Goal: Task Accomplishment & Management: Manage account settings

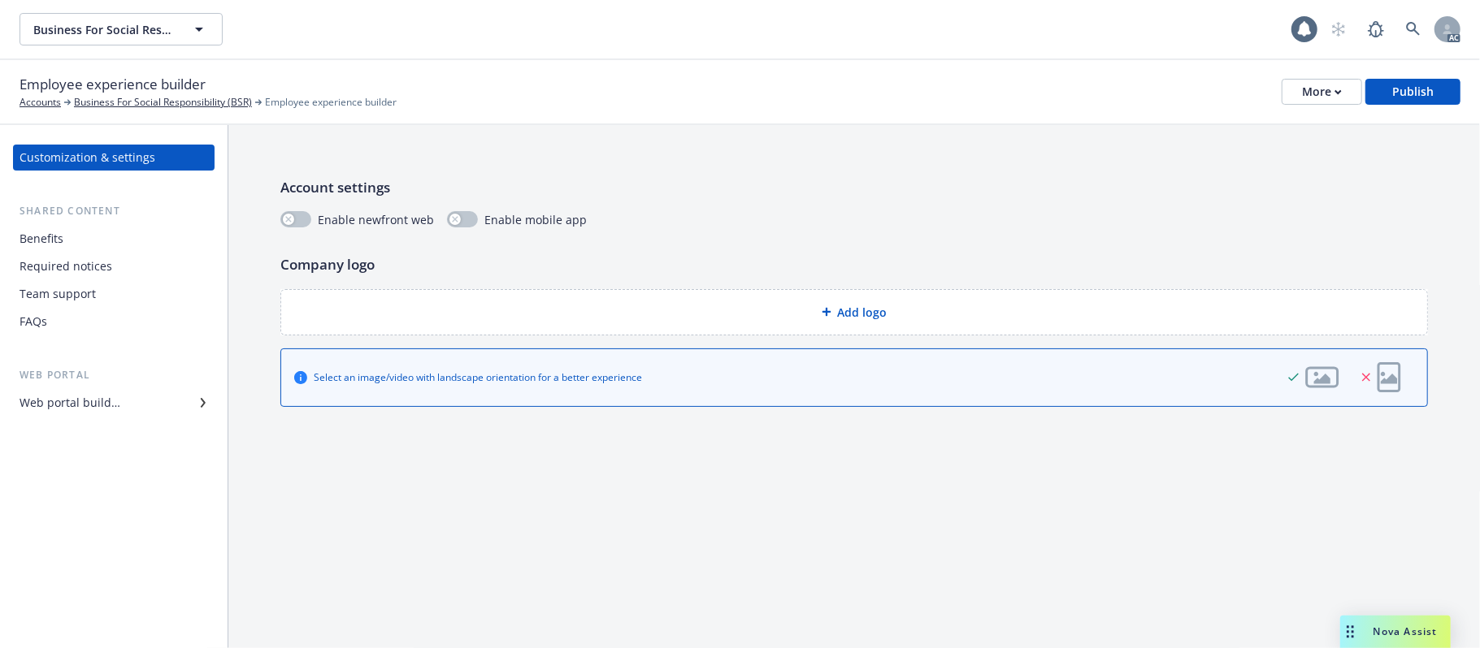
click at [68, 239] on div "Benefits" at bounding box center [114, 239] width 189 height 26
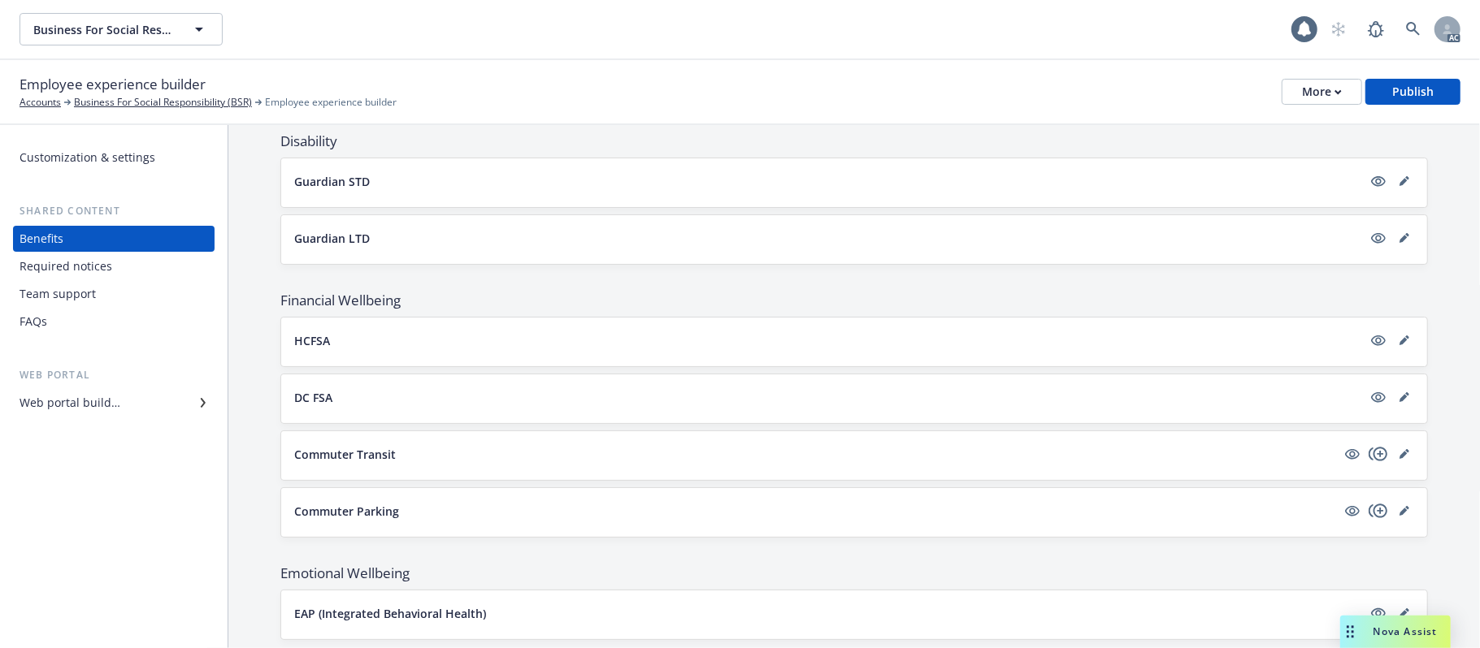
scroll to position [826, 0]
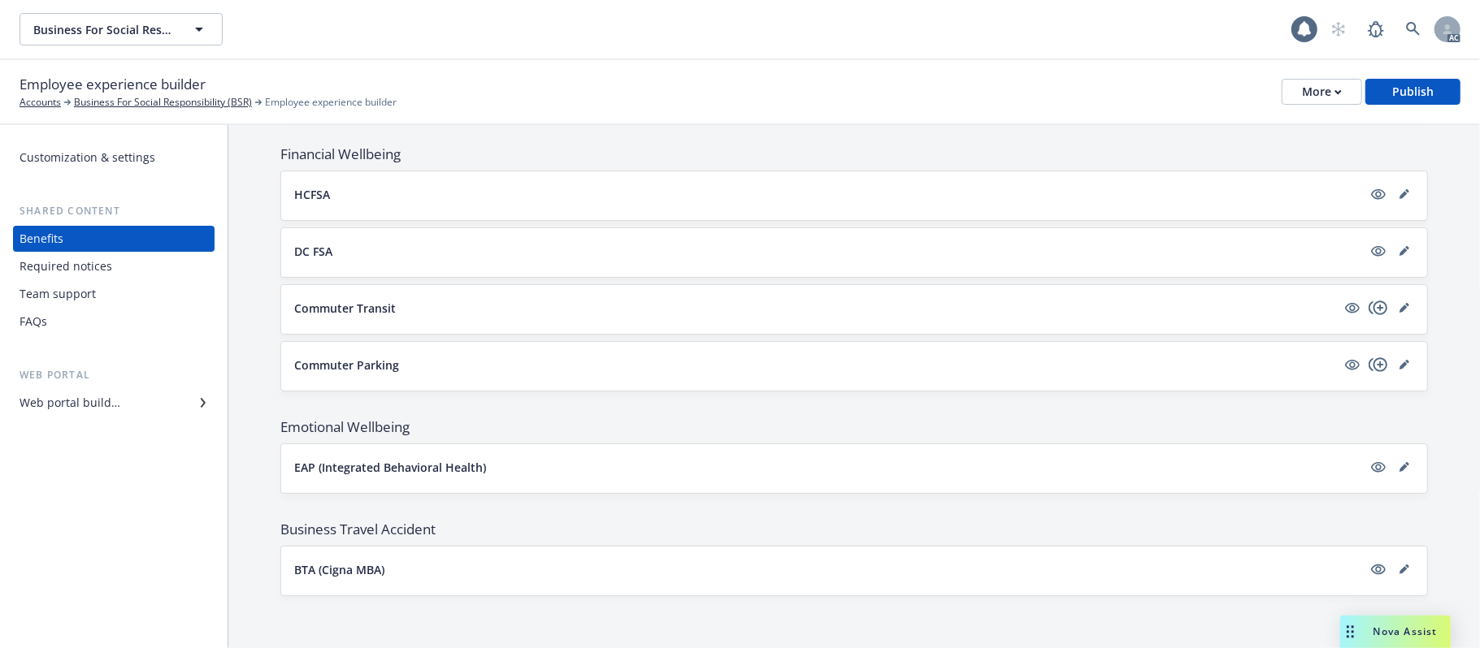
click at [541, 186] on button "HCFSA" at bounding box center [828, 194] width 1068 height 17
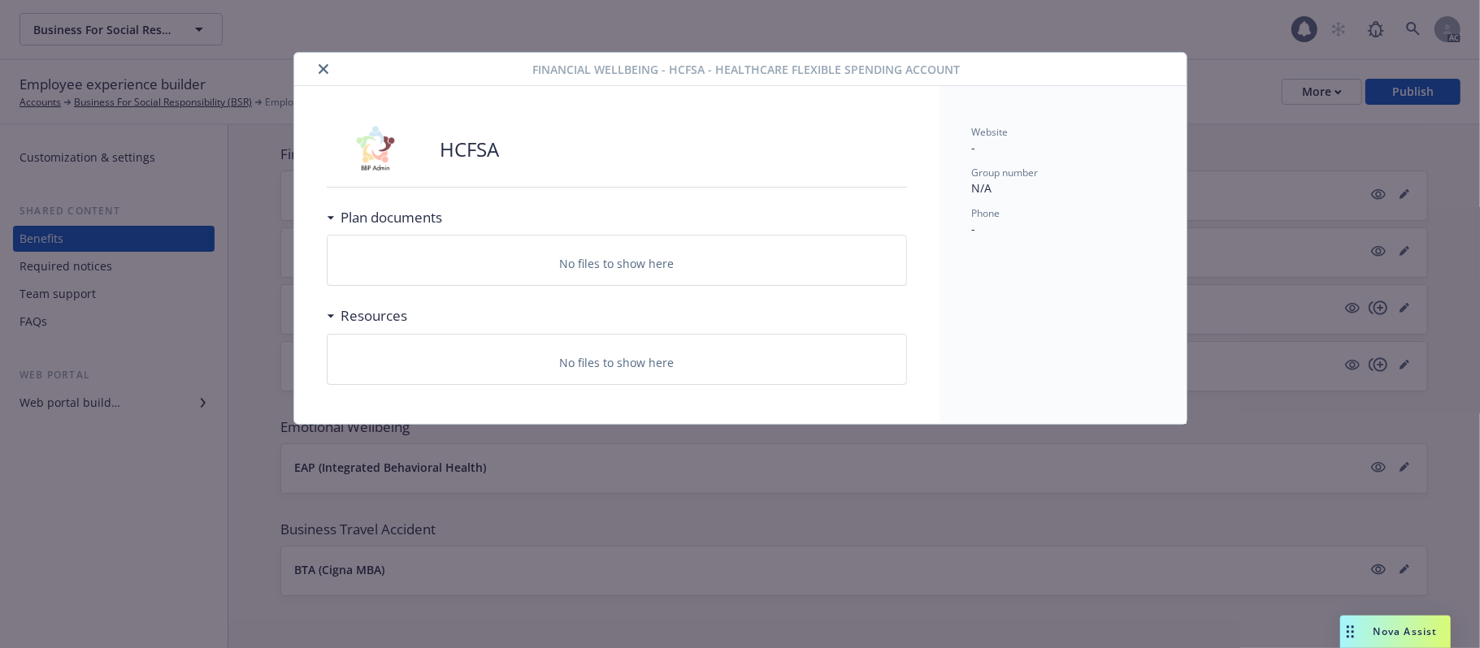
click at [319, 69] on icon "close" at bounding box center [324, 69] width 10 height 10
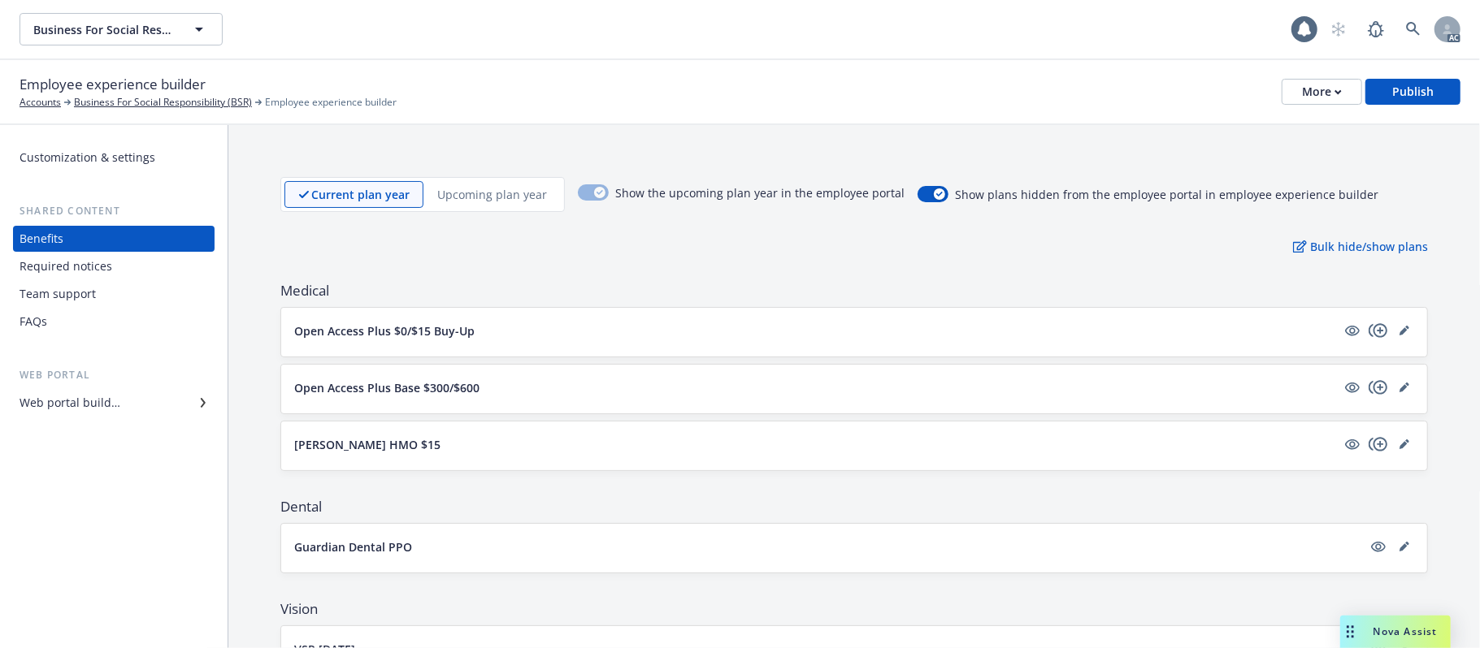
click at [686, 339] on button "Open Access Plus $0/$15 Buy-Up" at bounding box center [815, 331] width 1042 height 17
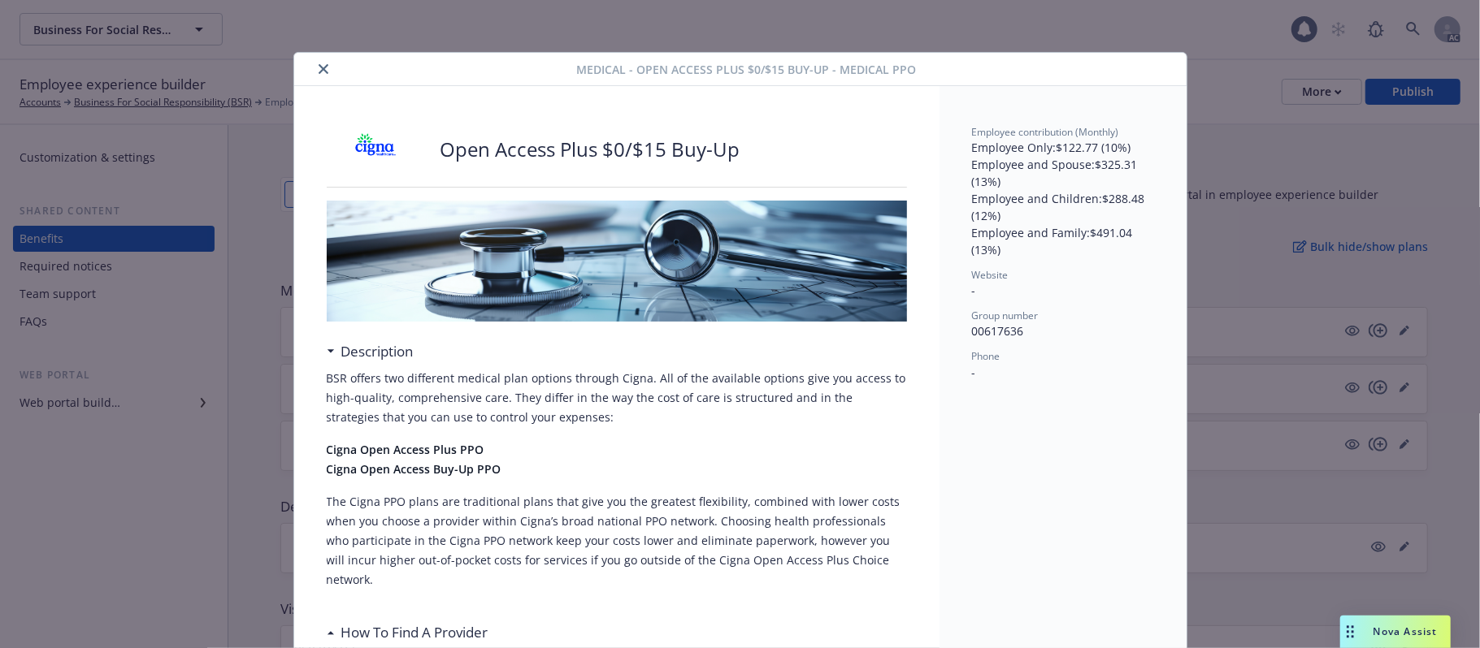
click at [322, 69] on button "close" at bounding box center [324, 69] width 20 height 20
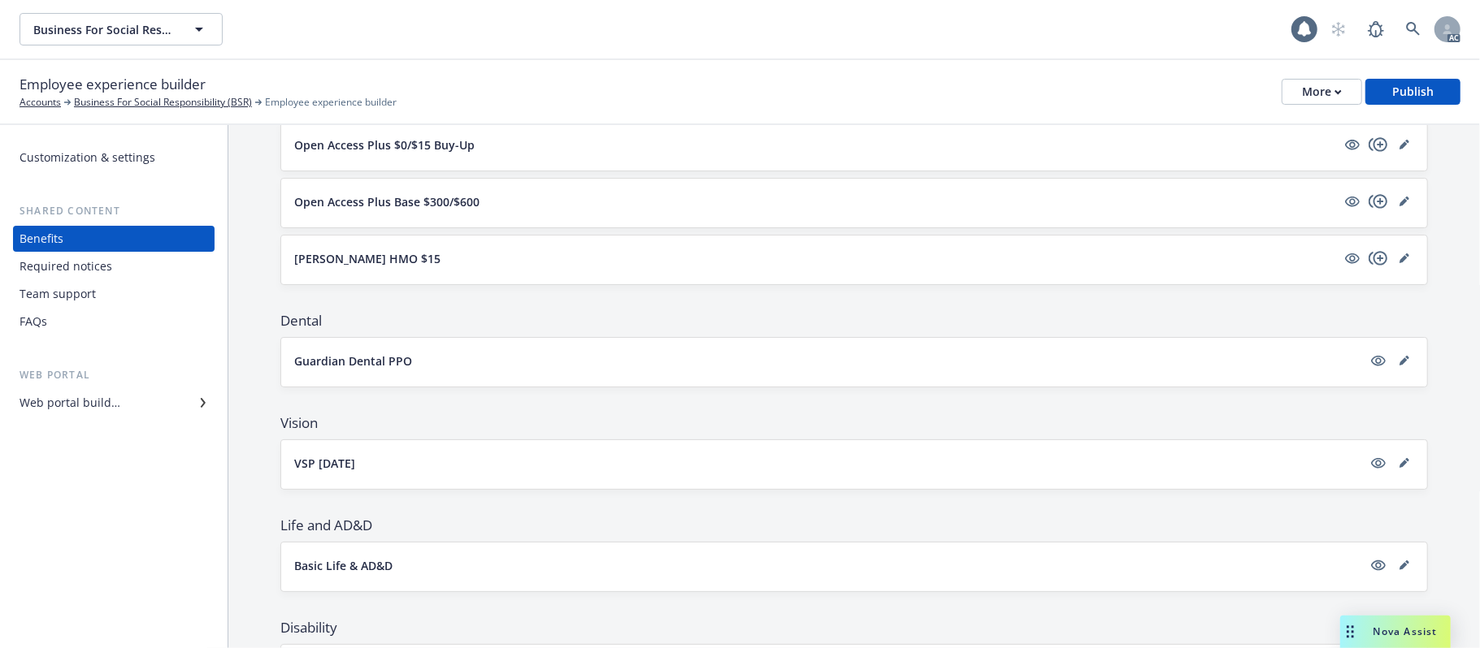
scroll to position [68, 0]
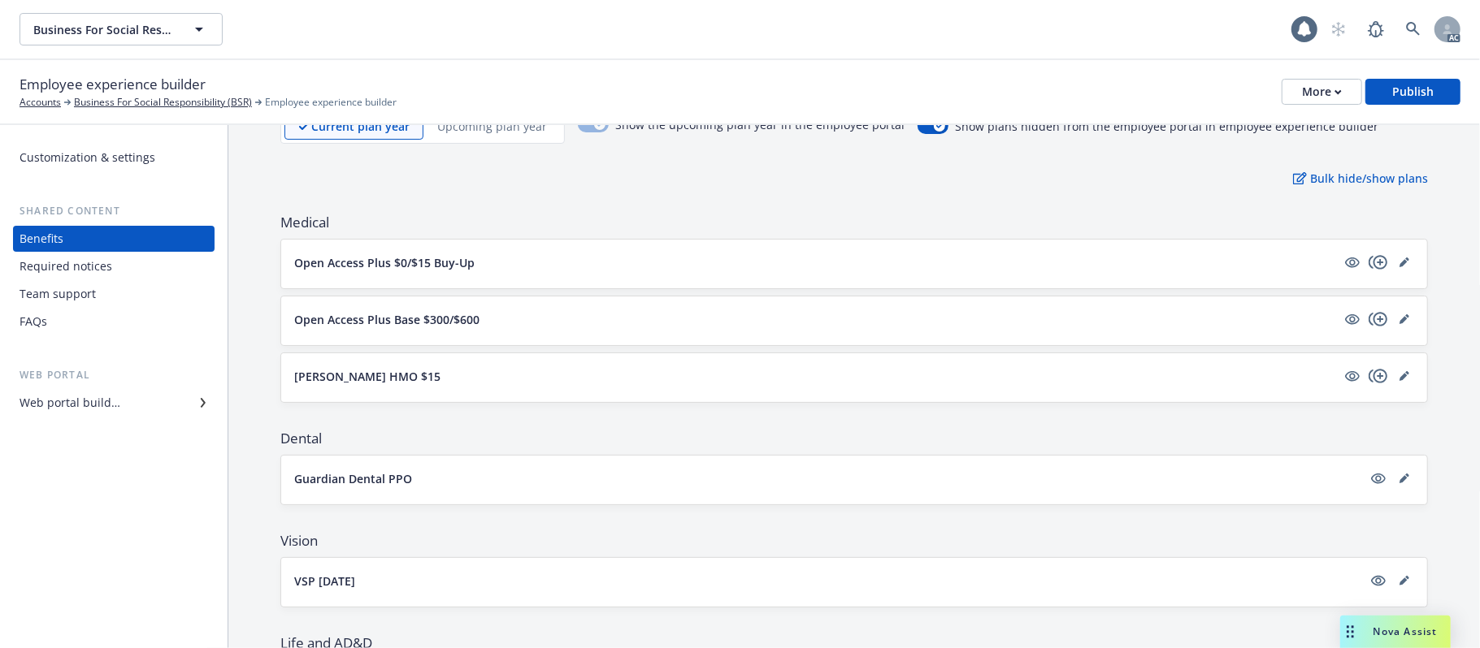
click at [595, 380] on button "Kaiser HMO $15" at bounding box center [815, 376] width 1042 height 17
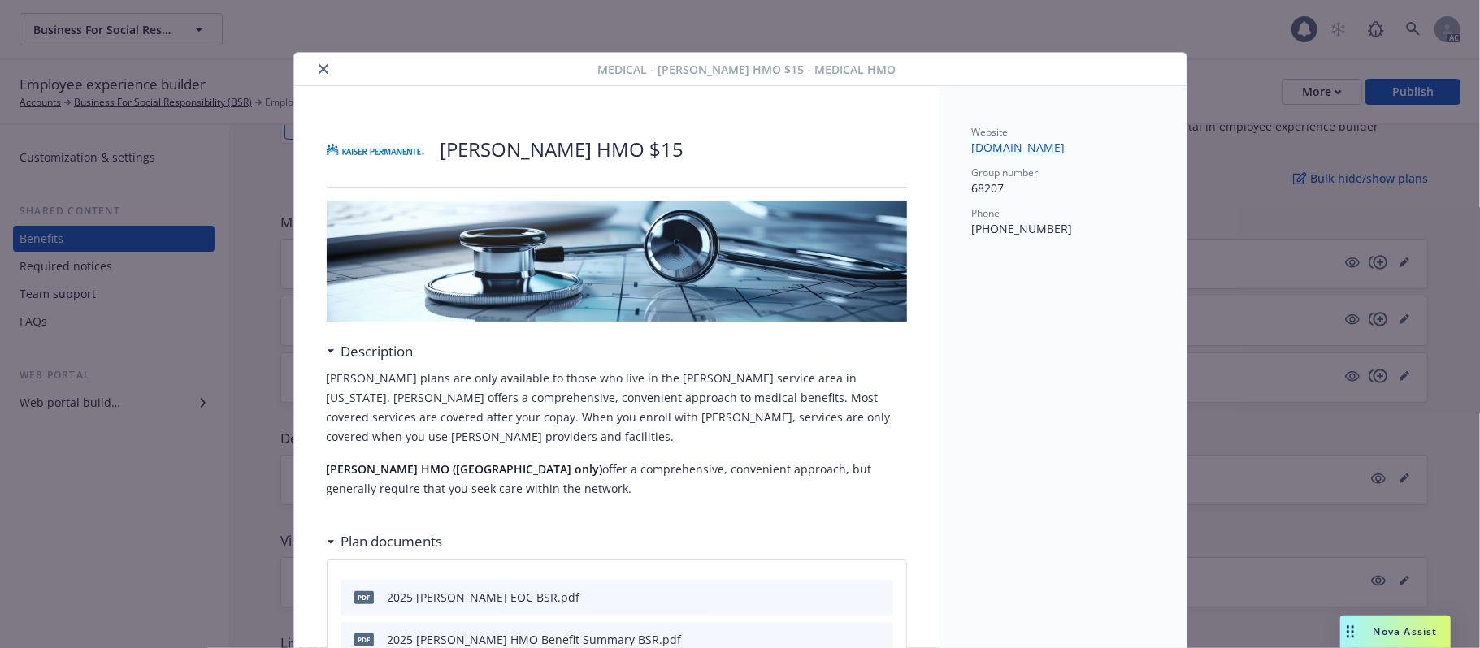
click at [319, 69] on icon "close" at bounding box center [324, 69] width 10 height 10
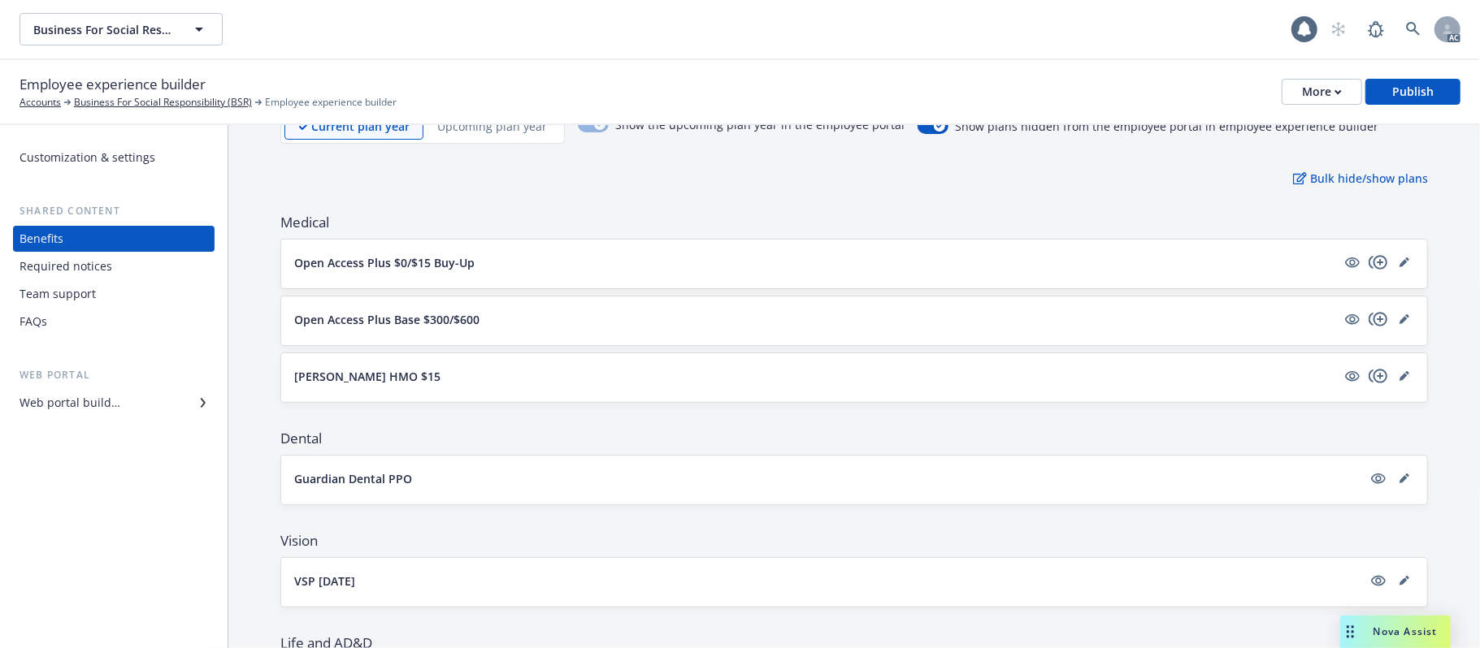
click at [106, 397] on div "Web portal builder" at bounding box center [70, 403] width 101 height 26
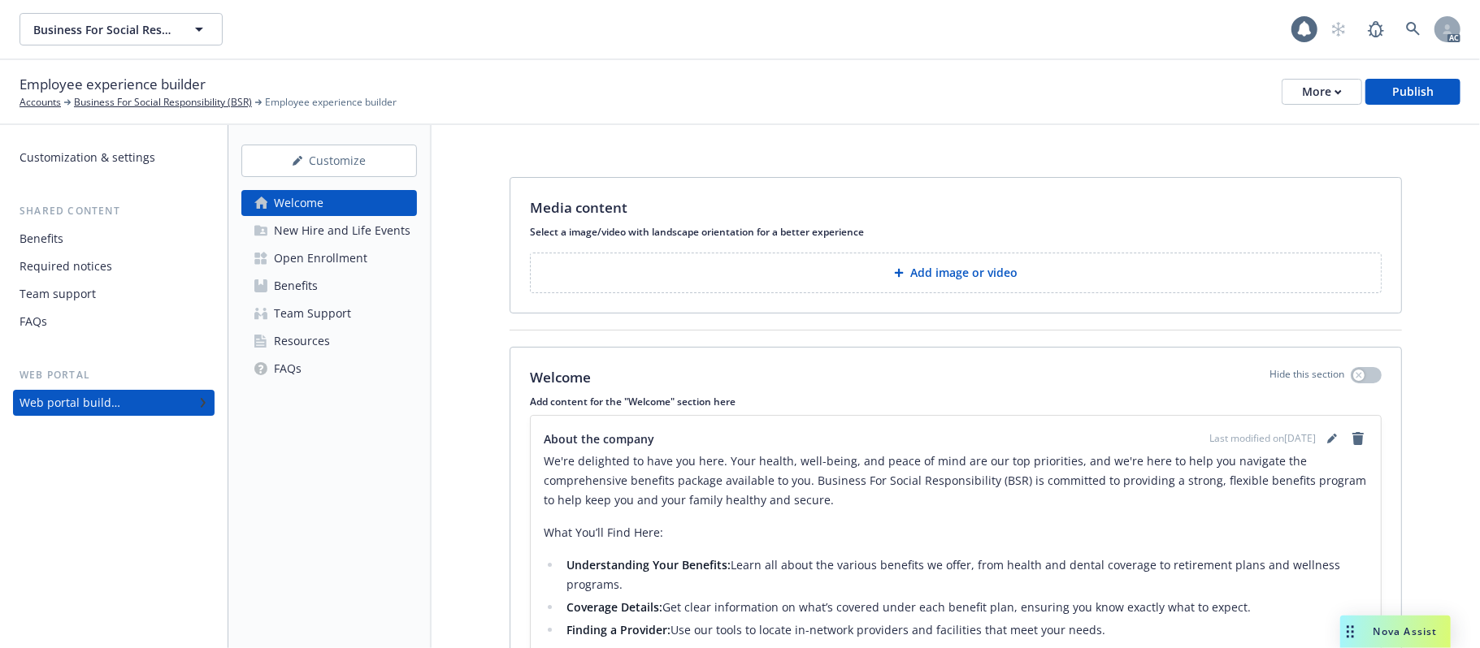
click at [346, 336] on link "Resources" at bounding box center [329, 341] width 176 height 26
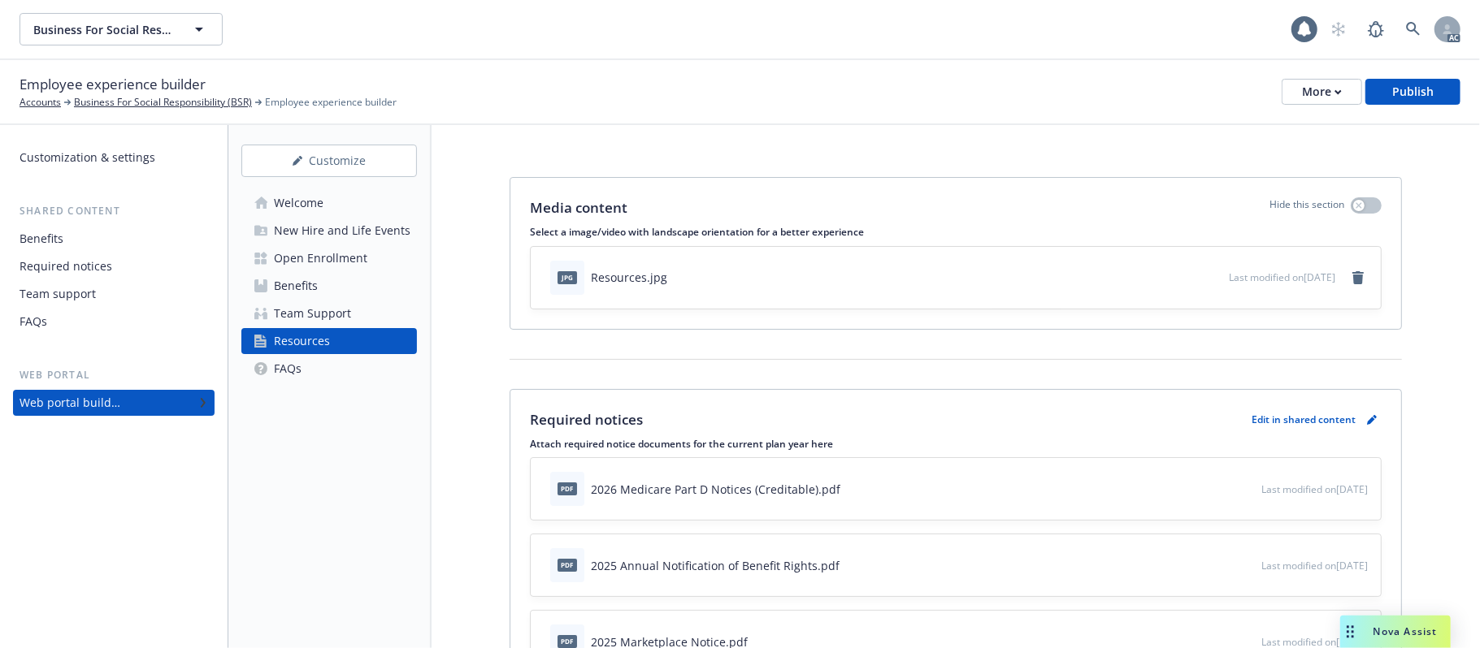
click at [362, 283] on link "Benefits" at bounding box center [329, 286] width 176 height 26
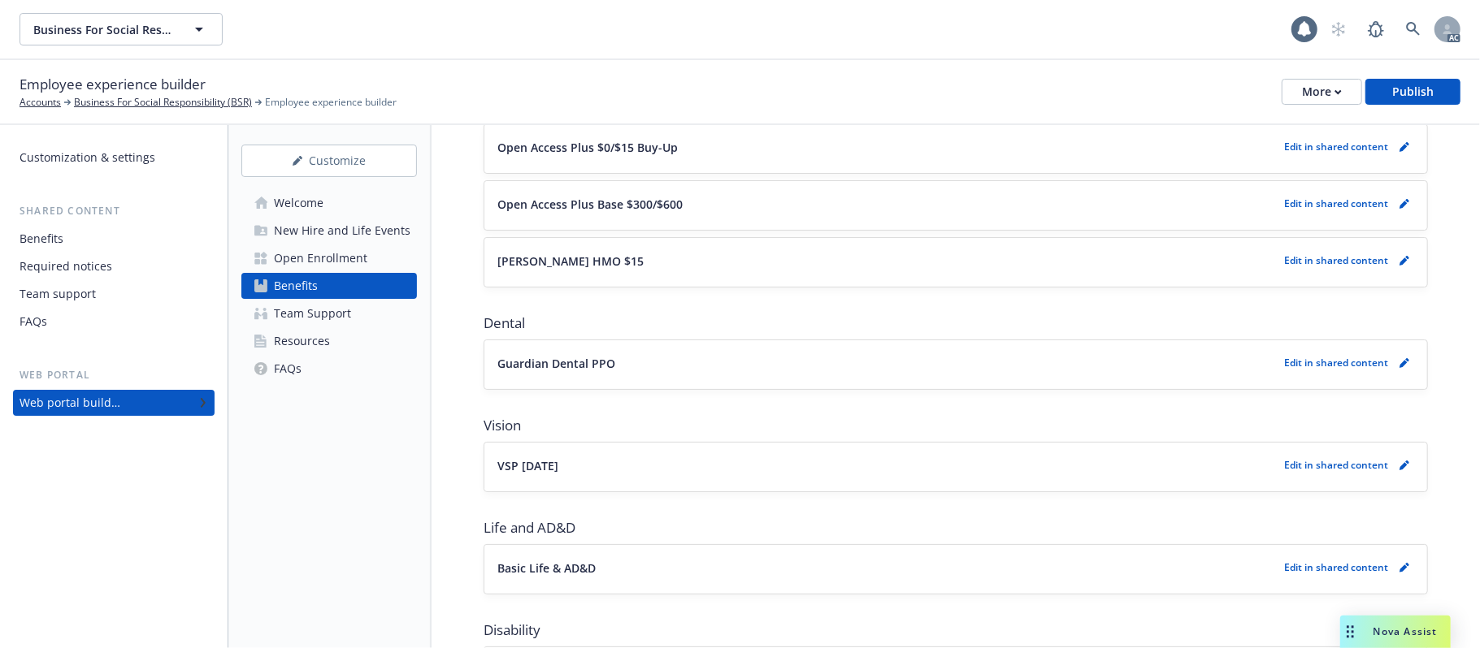
scroll to position [68, 0]
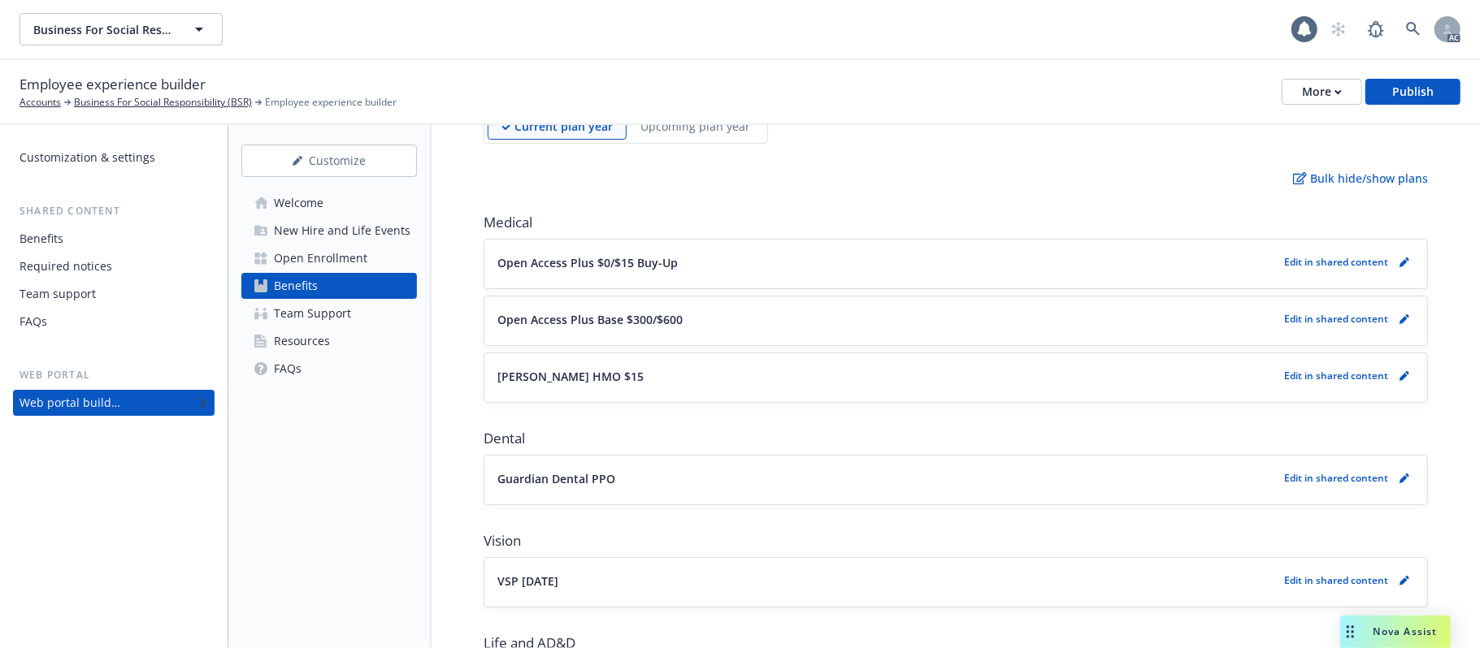
click at [739, 378] on button "Kaiser HMO $15" at bounding box center [887, 376] width 780 height 17
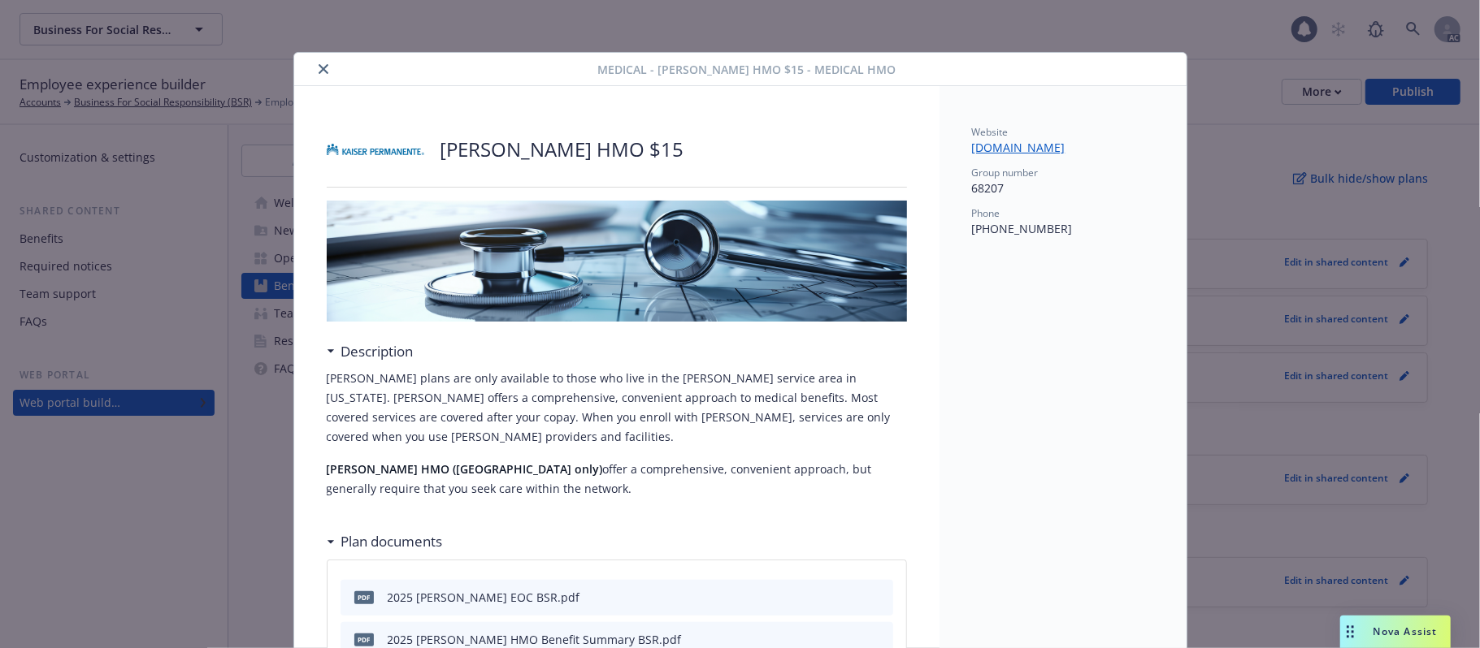
click at [319, 66] on icon "close" at bounding box center [324, 69] width 10 height 10
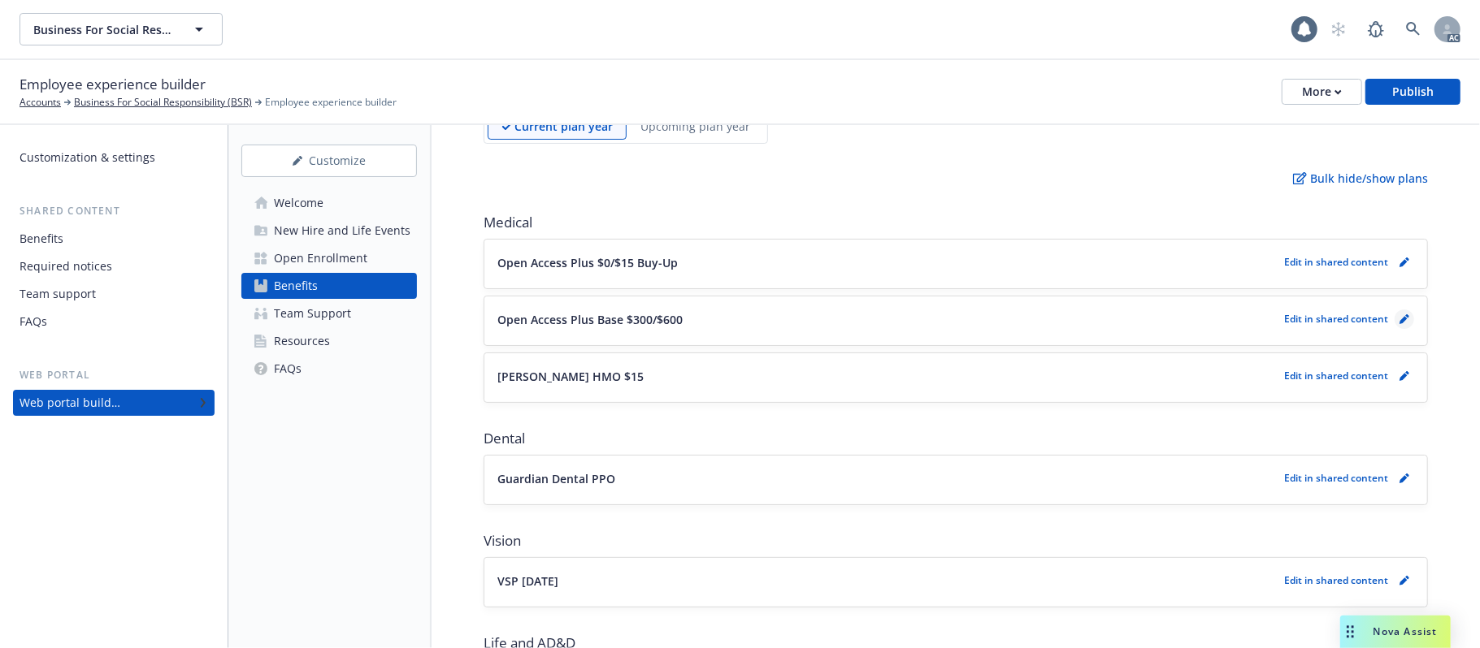
click at [1399, 320] on icon "pencil" at bounding box center [1403, 320] width 8 height 8
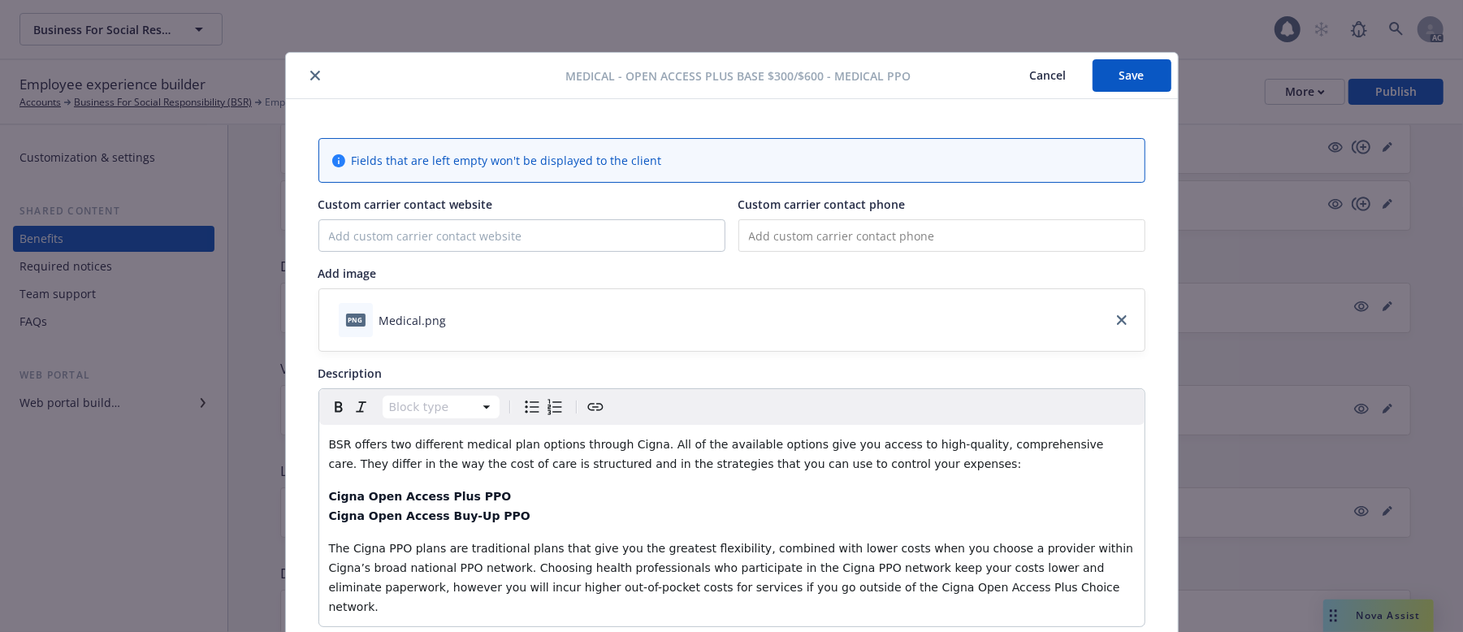
click at [310, 72] on icon "close" at bounding box center [315, 76] width 10 height 10
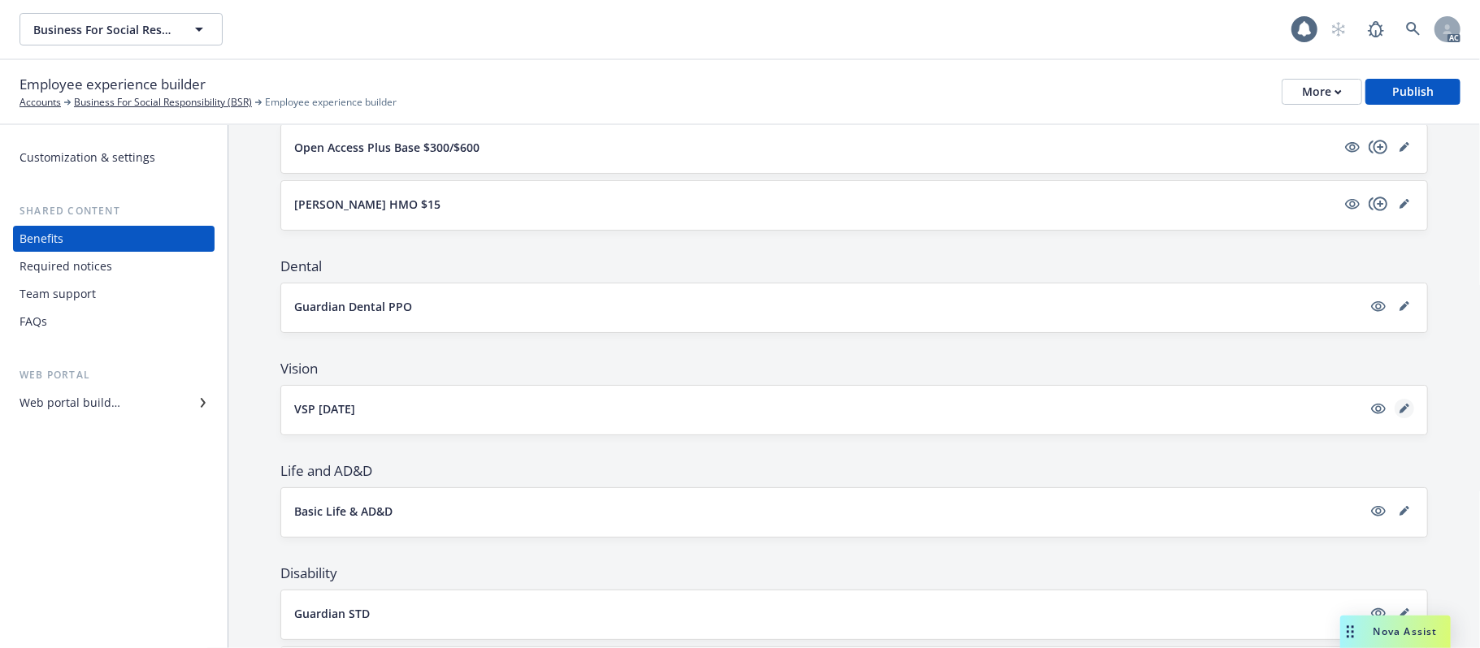
click at [1399, 410] on icon "editPencil" at bounding box center [1404, 409] width 10 height 10
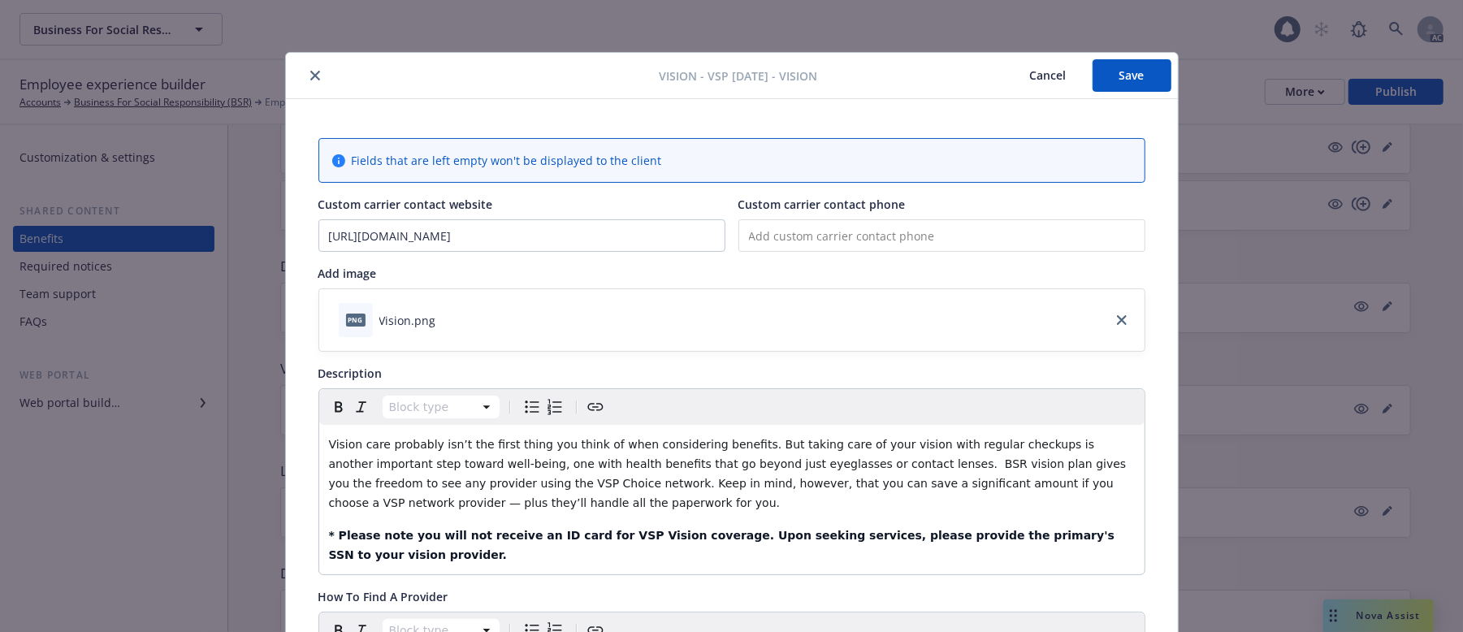
click at [310, 76] on icon "close" at bounding box center [315, 76] width 10 height 10
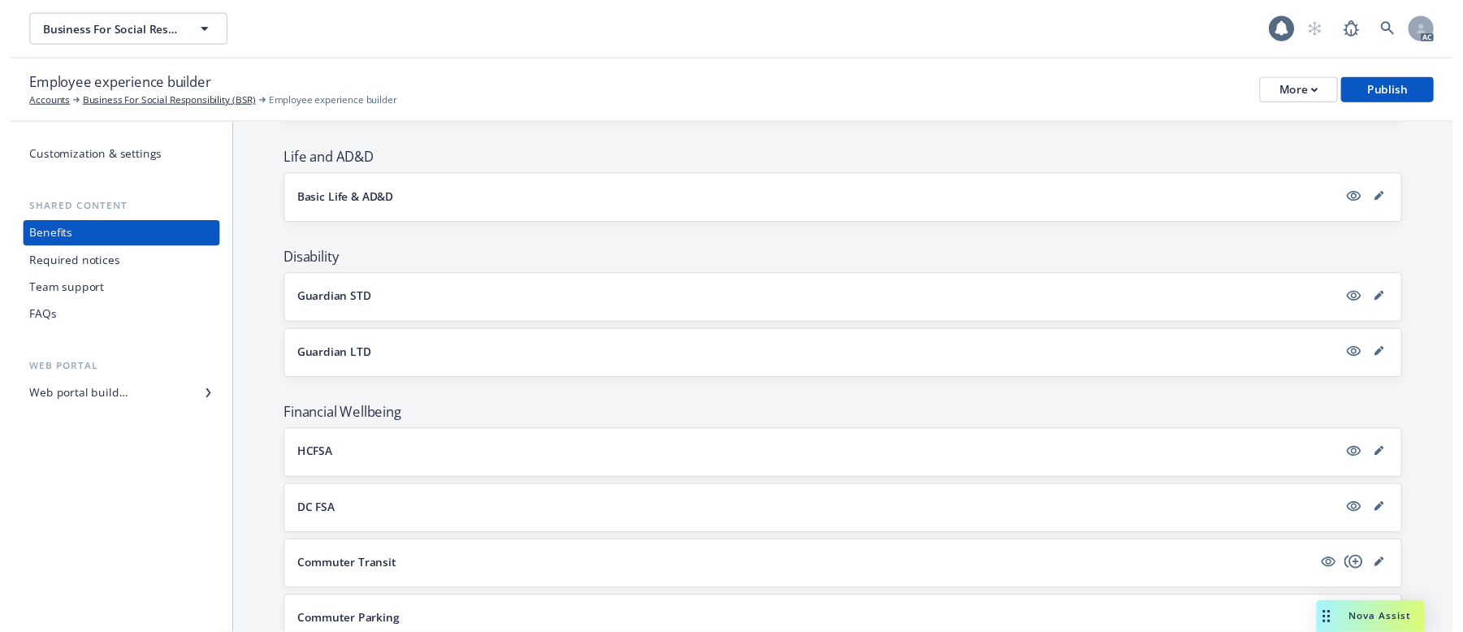
scroll to position [674, 0]
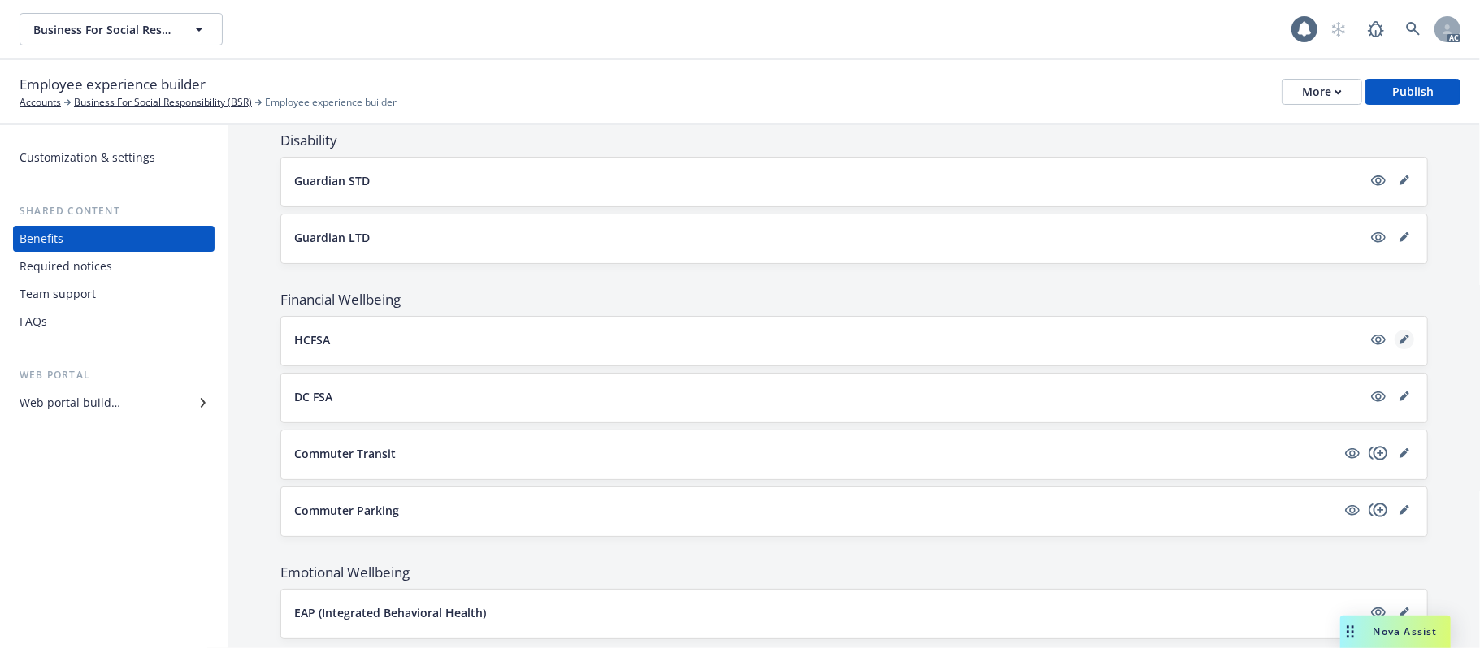
click at [1399, 341] on icon "editPencil" at bounding box center [1404, 340] width 10 height 10
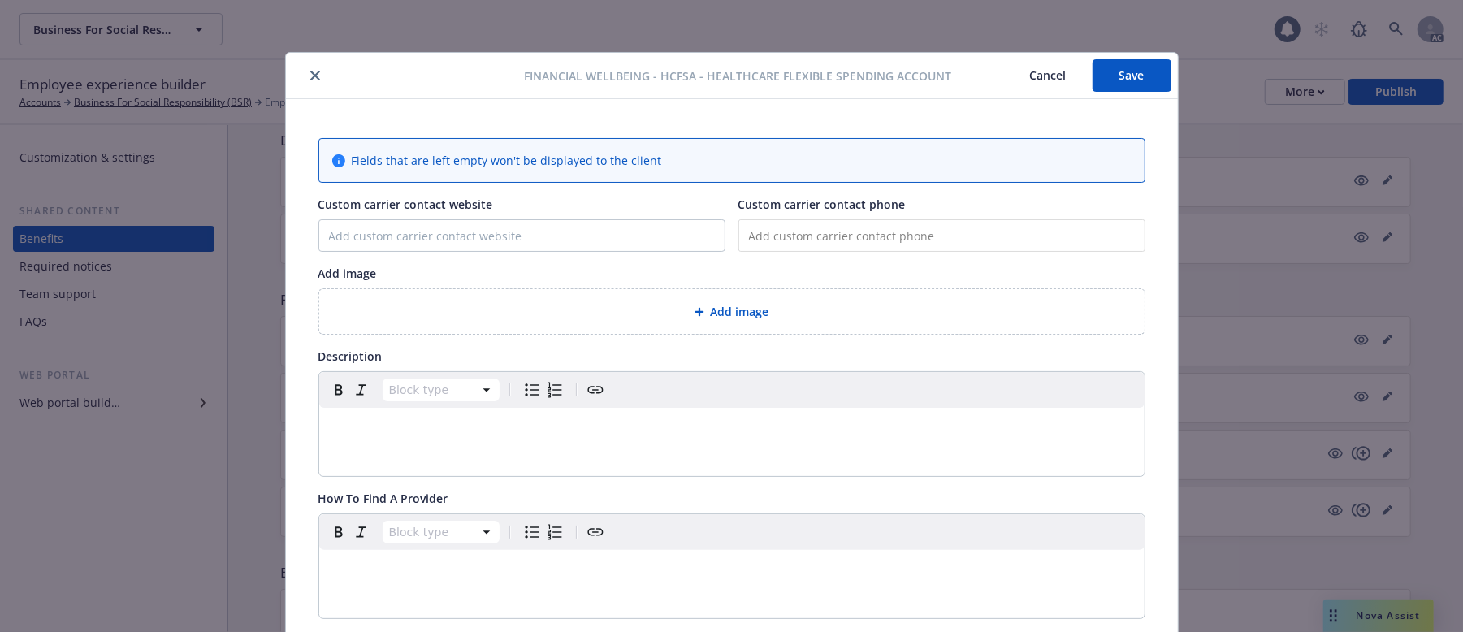
click at [306, 67] on button "close" at bounding box center [316, 76] width 20 height 20
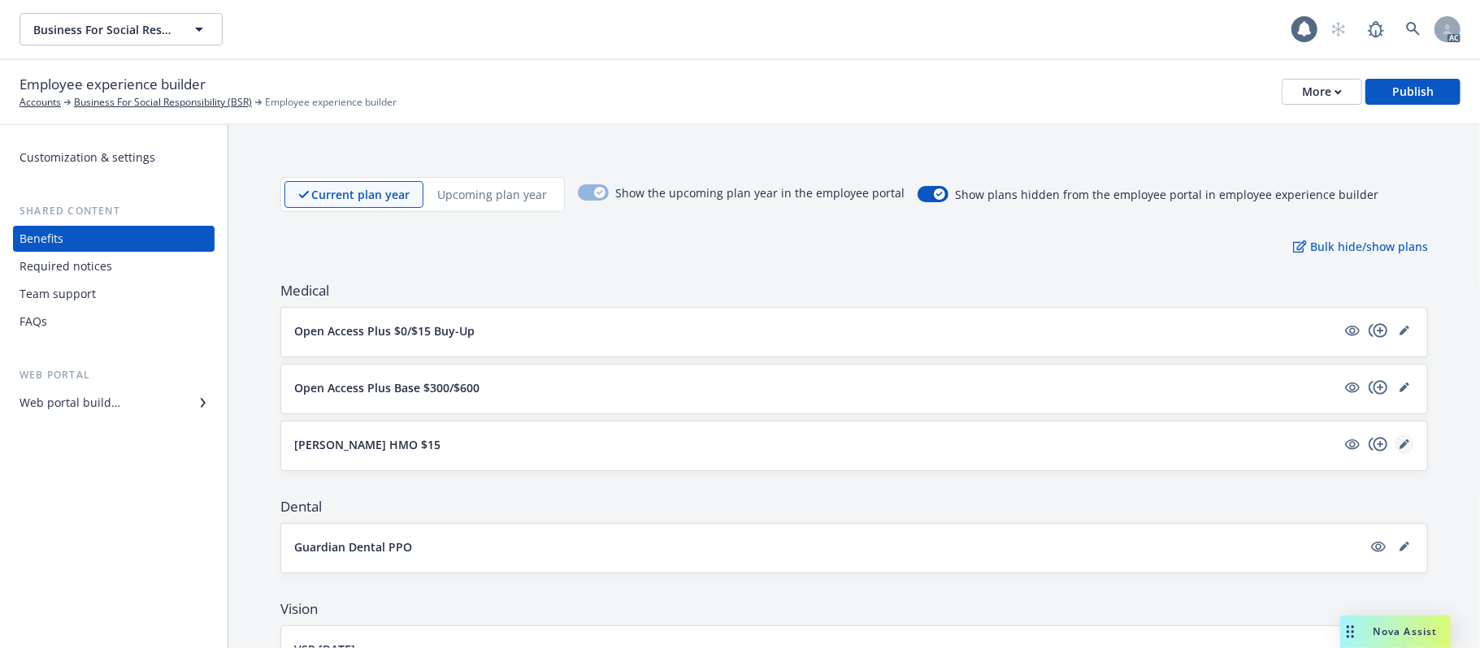
click at [1399, 445] on icon "editPencil" at bounding box center [1403, 445] width 8 height 8
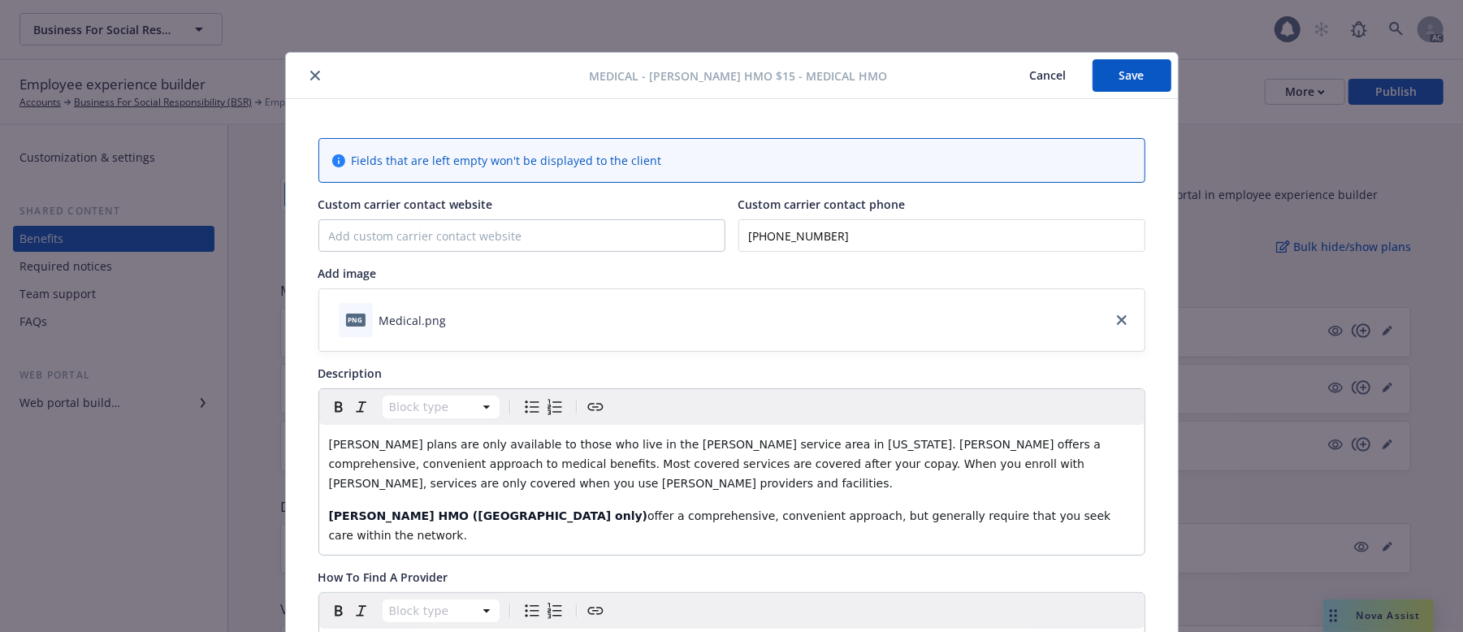
click at [310, 76] on icon "close" at bounding box center [315, 76] width 10 height 10
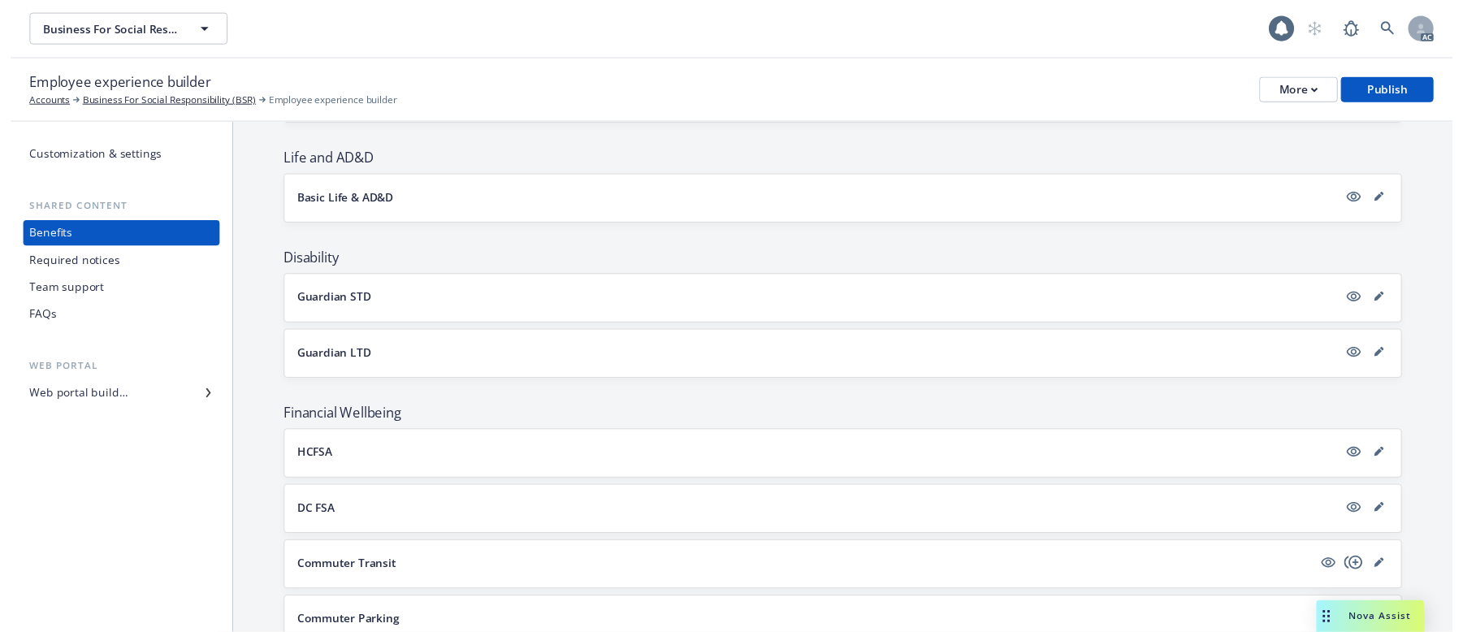
scroll to position [501, 0]
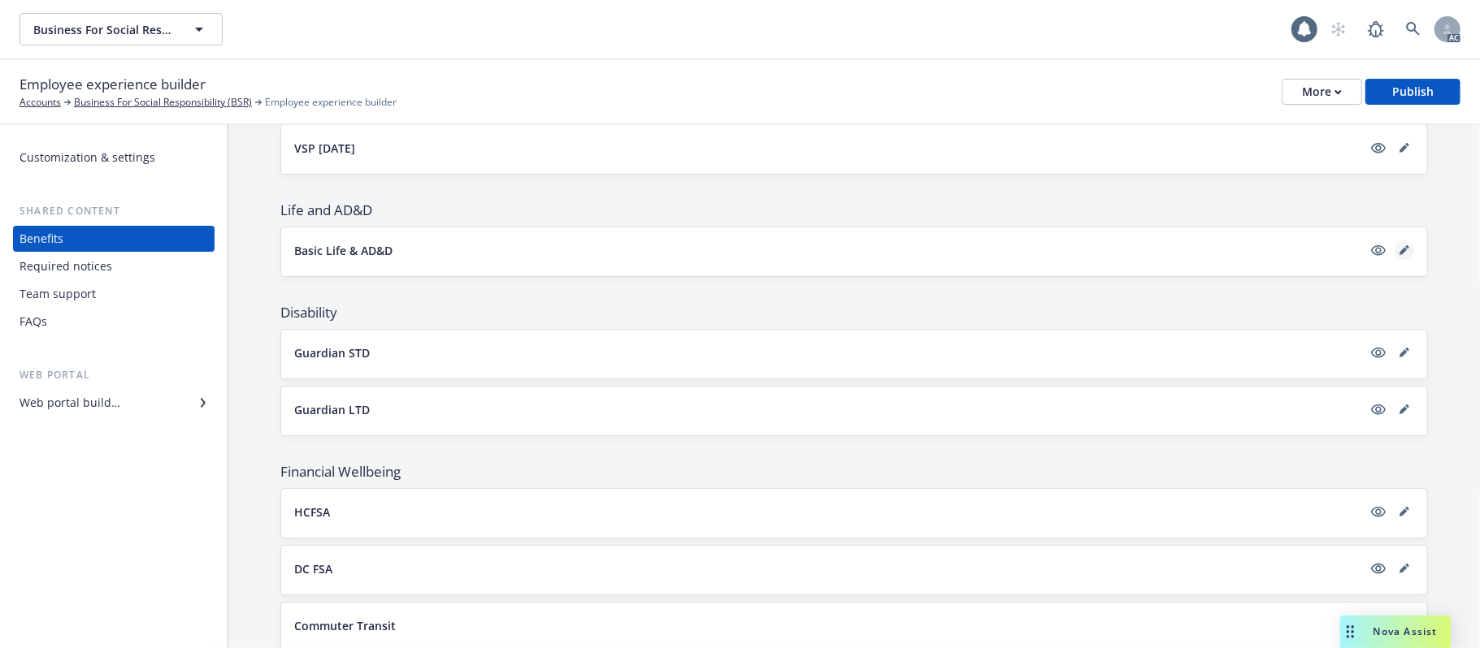
click at [1399, 255] on icon "editPencil" at bounding box center [1403, 251] width 8 height 8
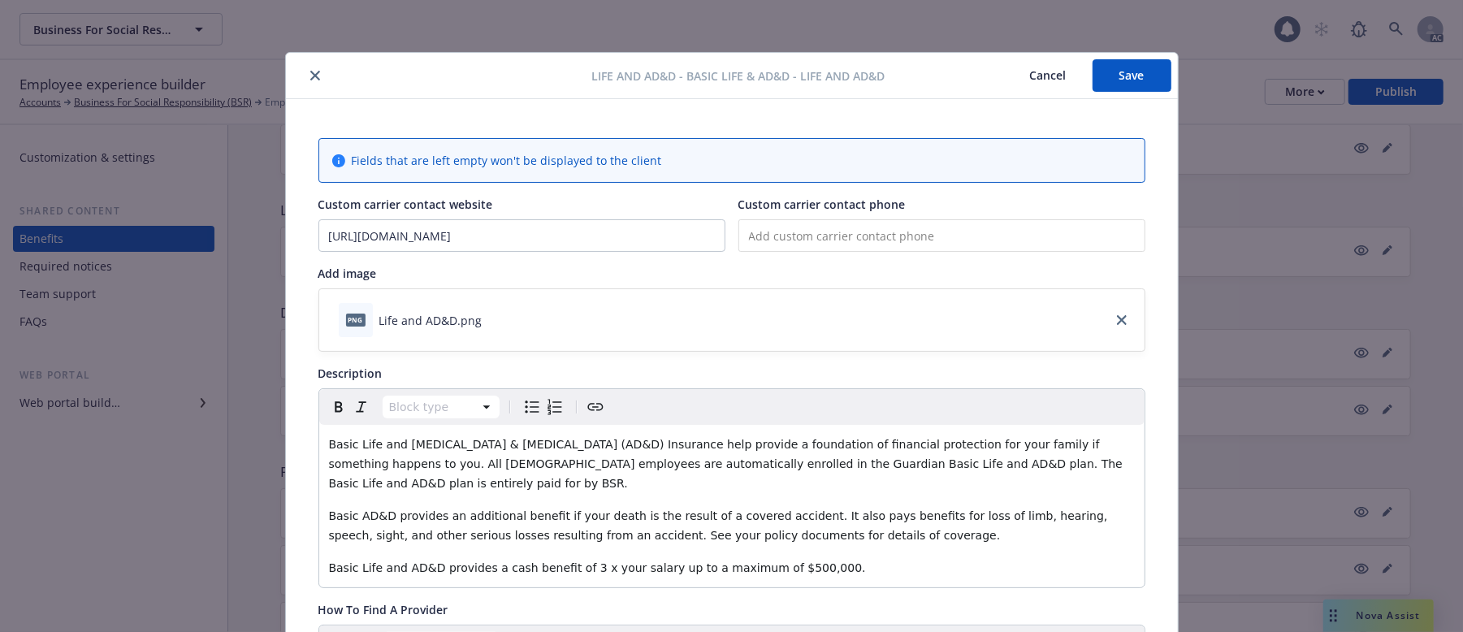
click at [310, 71] on icon "close" at bounding box center [315, 76] width 10 height 10
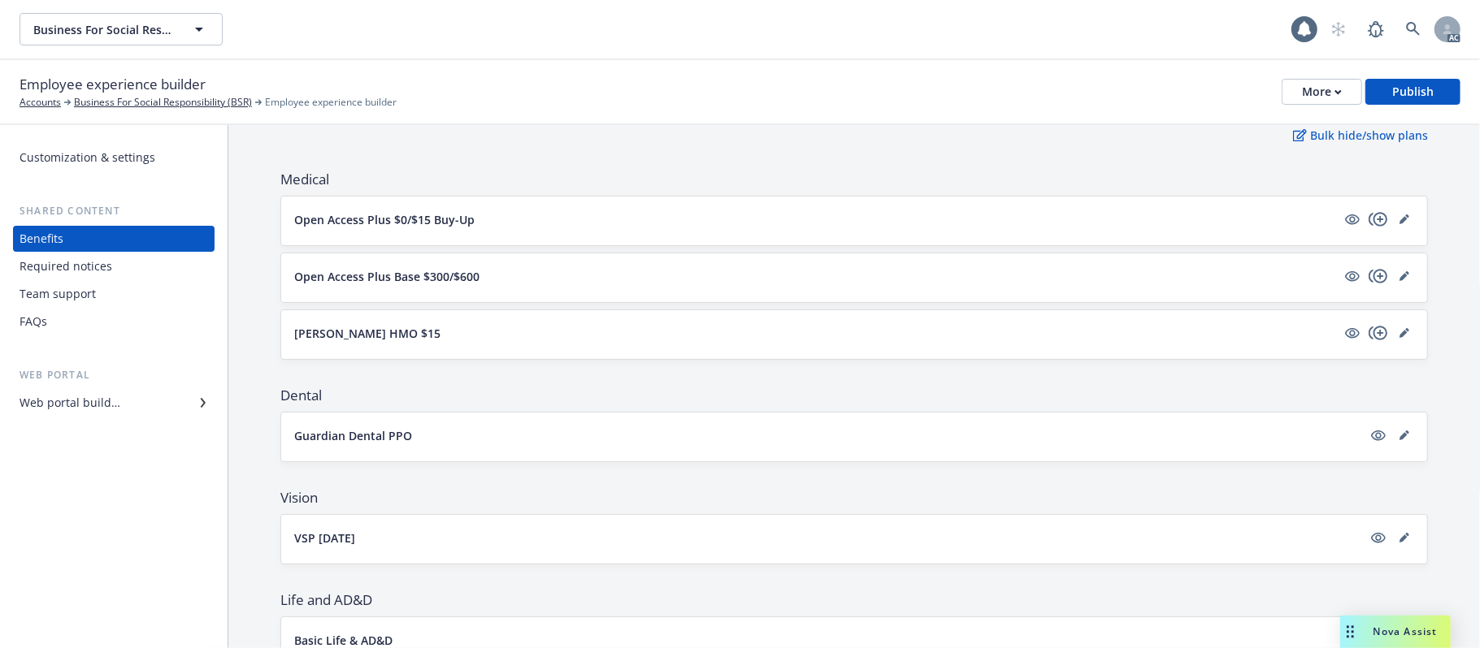
scroll to position [216, 0]
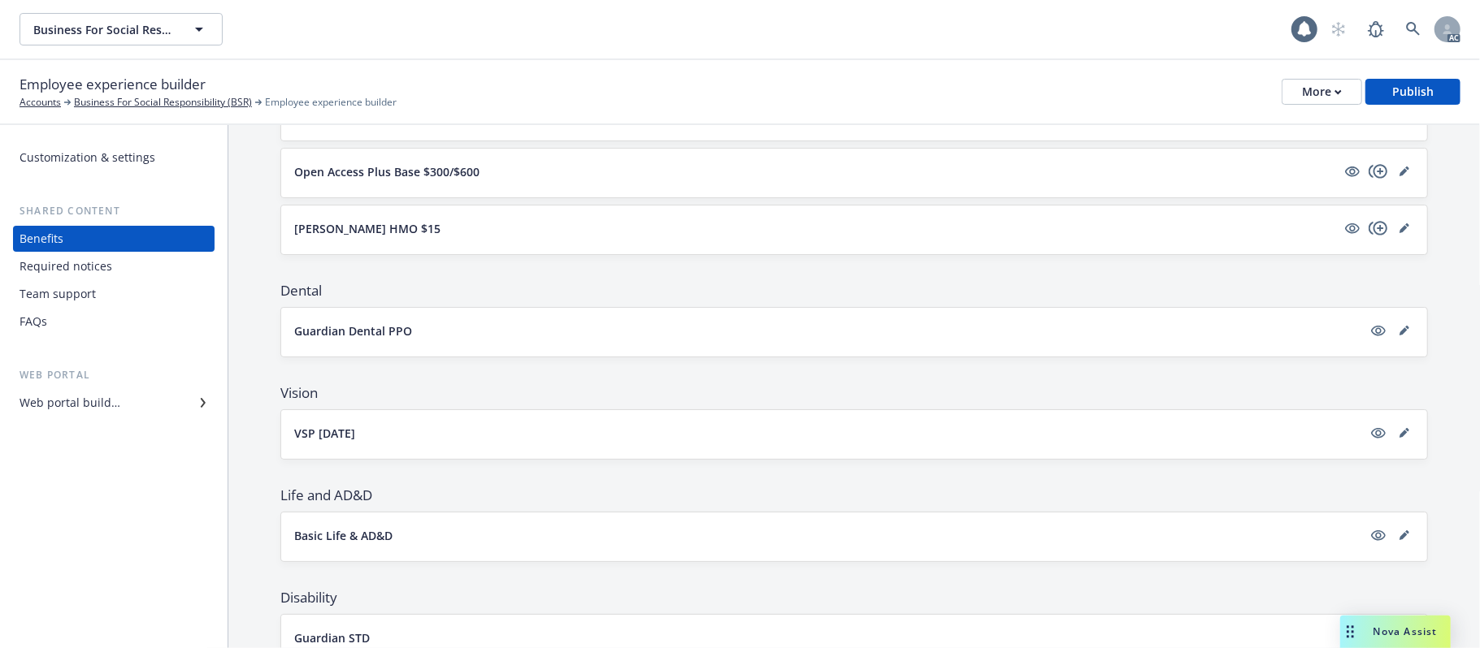
click at [599, 328] on button "Guardian Dental PPO" at bounding box center [828, 331] width 1068 height 17
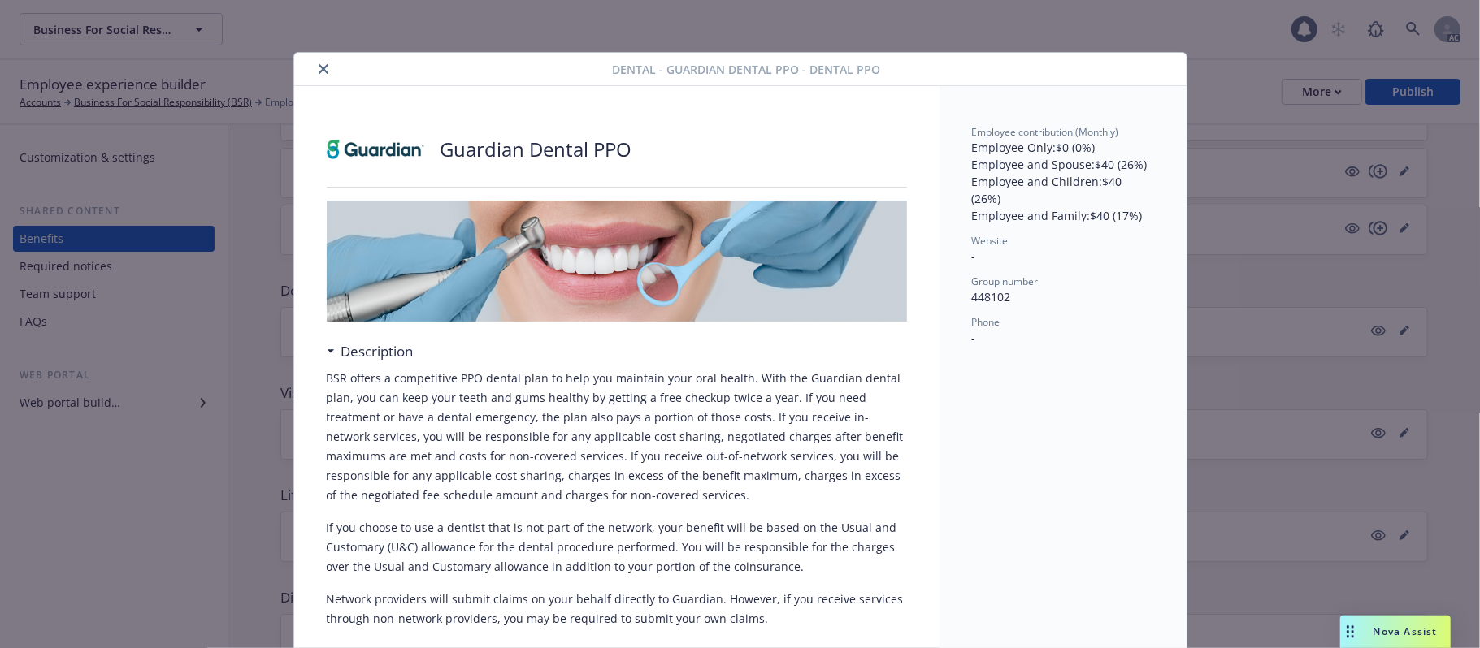
scroll to position [49, 0]
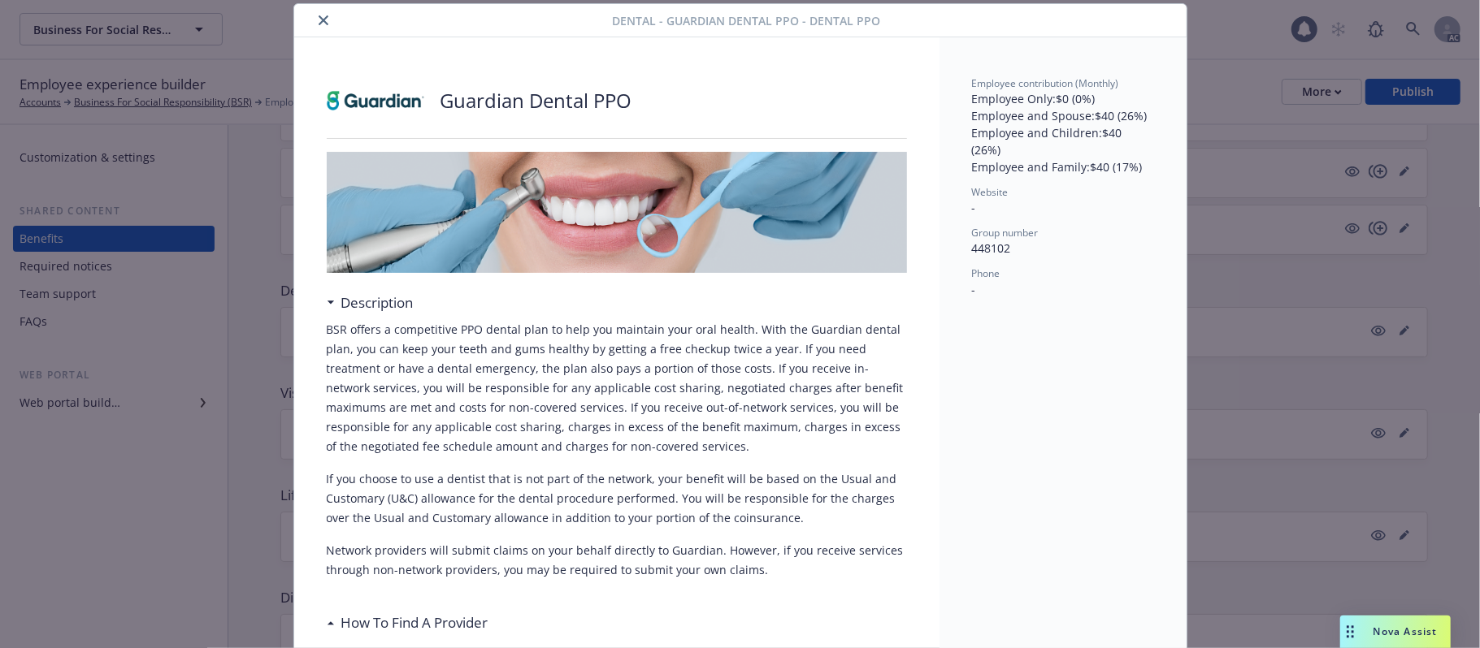
click at [319, 21] on icon "close" at bounding box center [324, 20] width 10 height 10
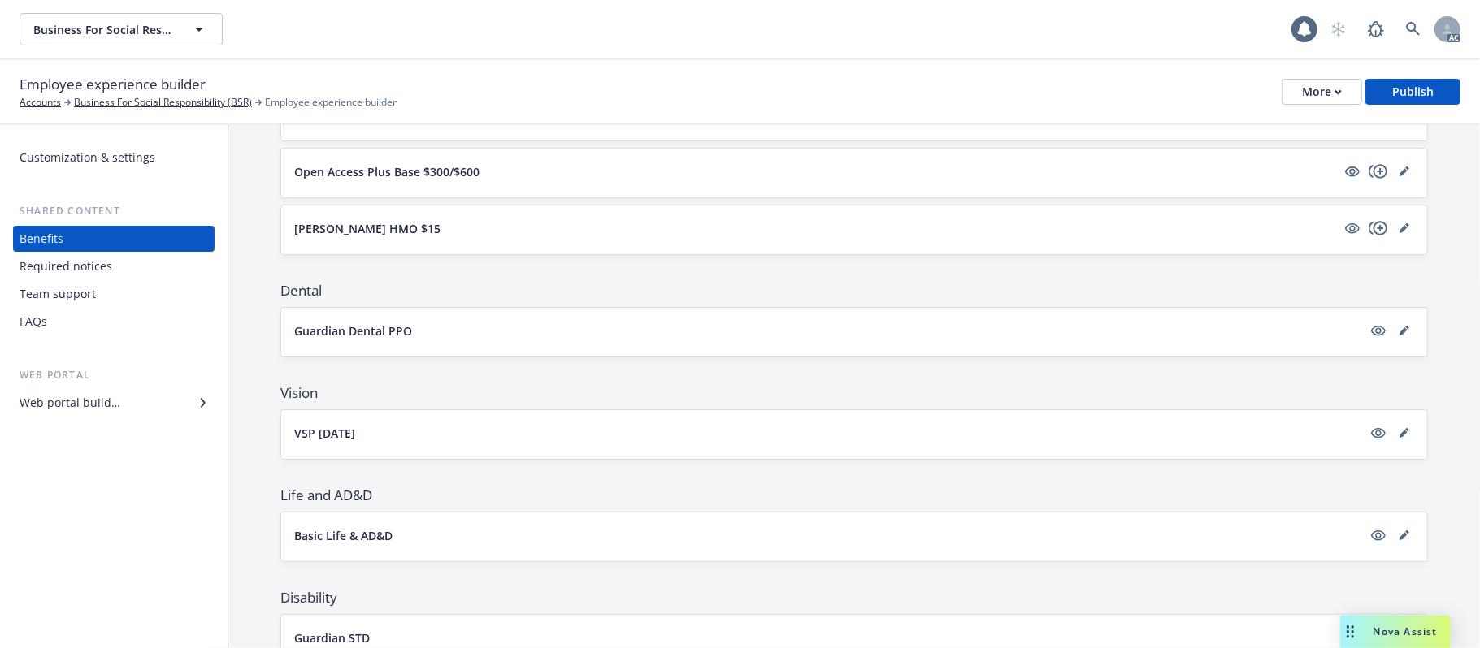
click at [826, 436] on button "VSP 12/12/12" at bounding box center [828, 433] width 1068 height 17
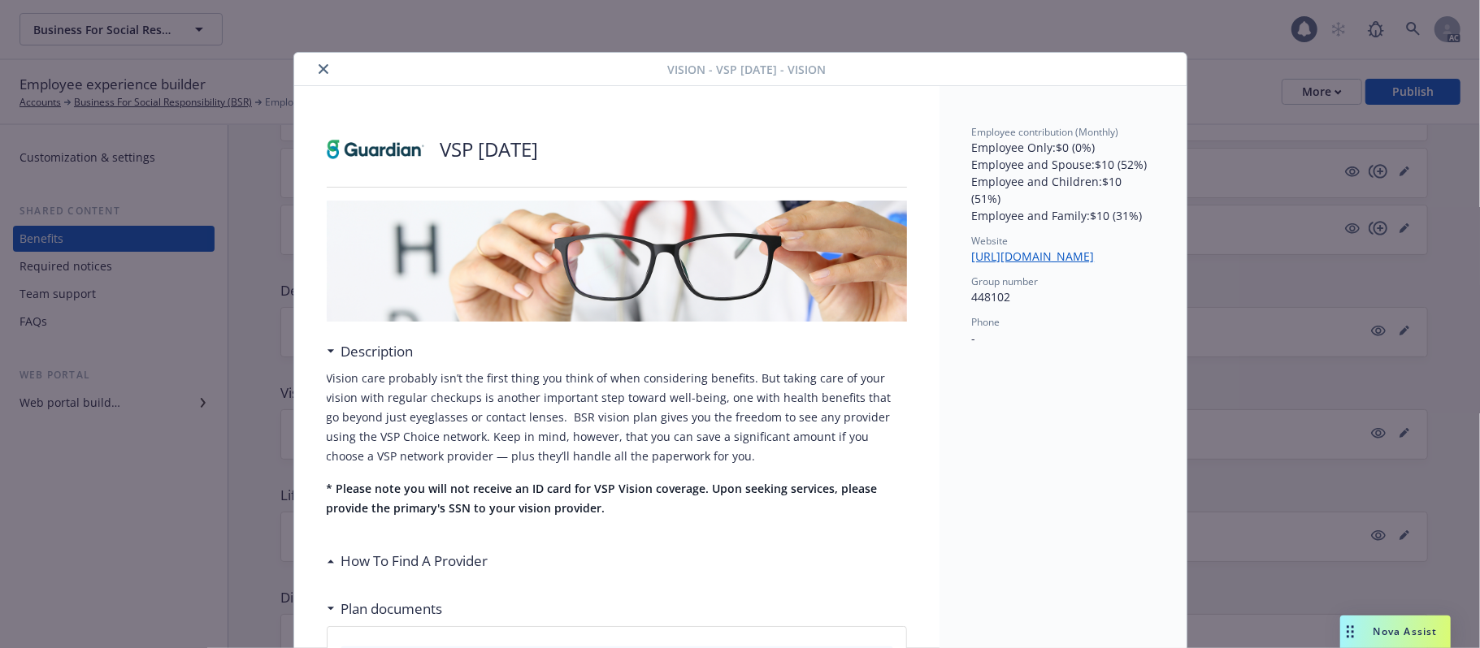
click at [319, 69] on icon "close" at bounding box center [324, 69] width 10 height 10
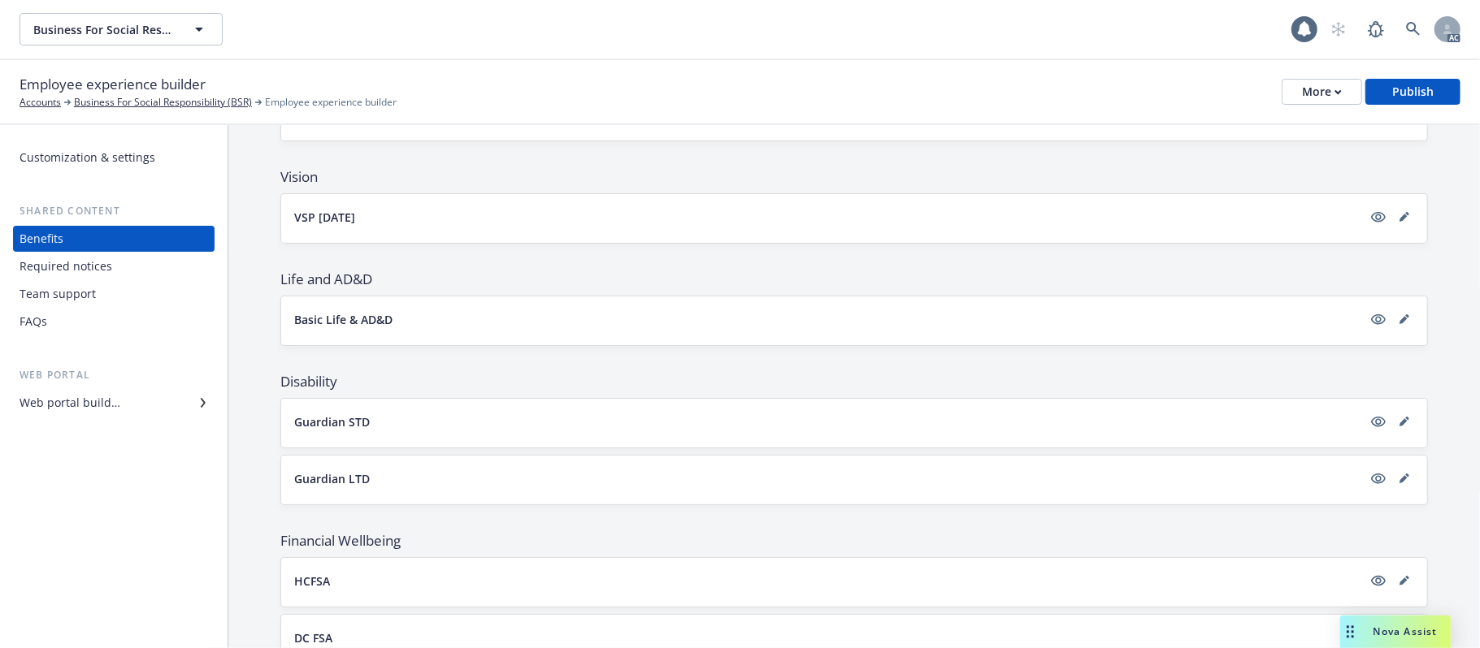
scroll to position [433, 0]
click at [561, 327] on button "Basic Life & AD&D" at bounding box center [828, 318] width 1068 height 17
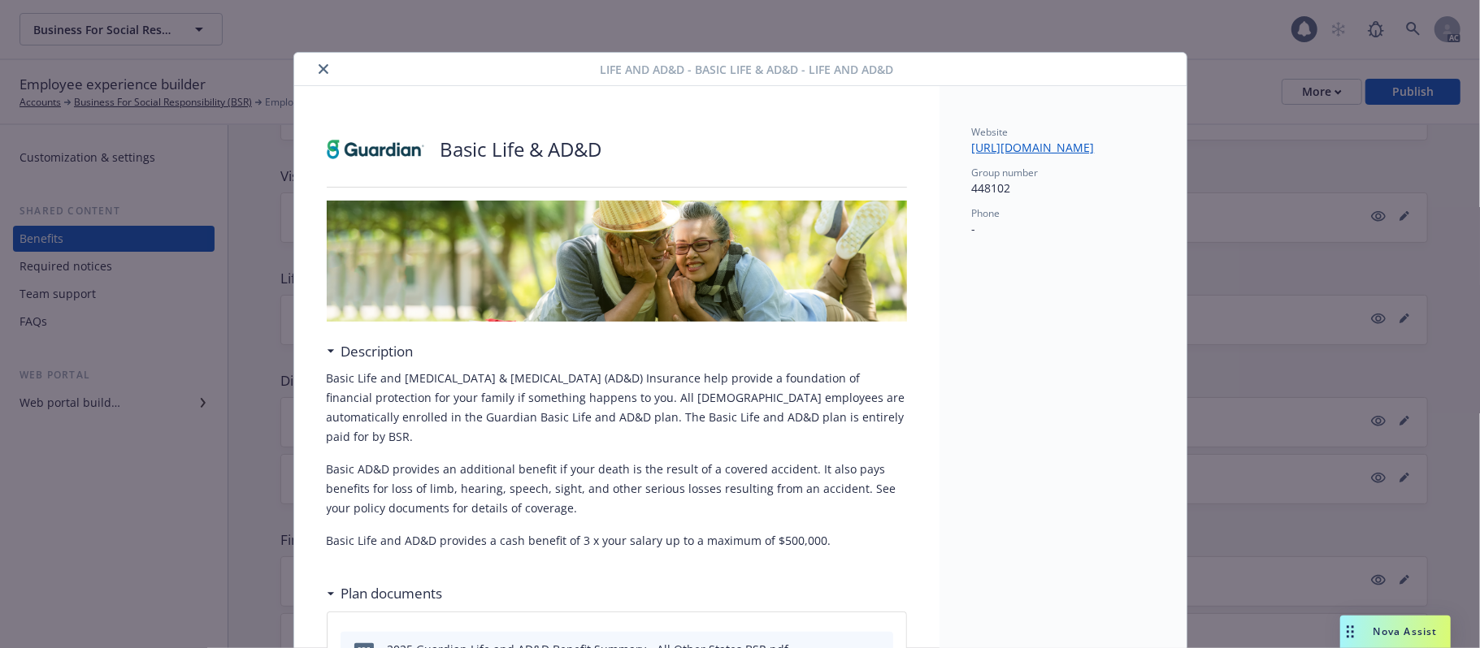
scroll to position [49, 0]
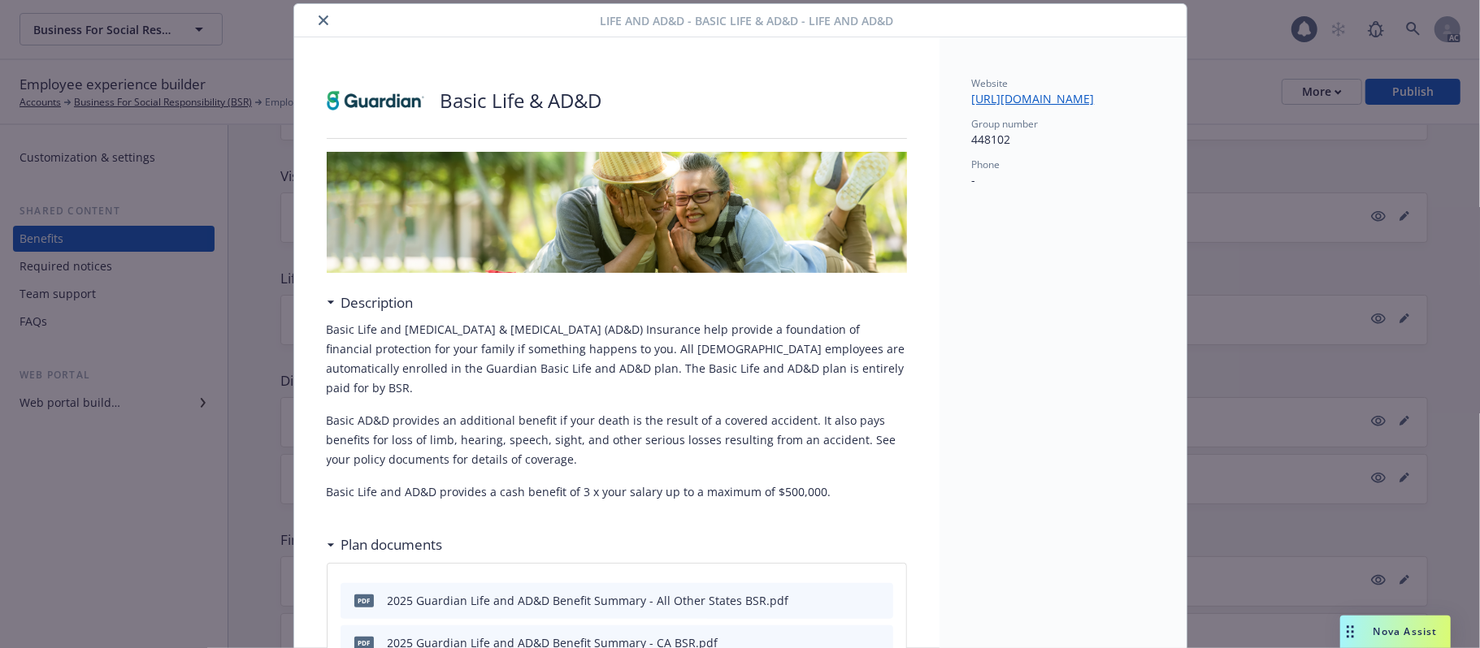
click at [319, 15] on icon "close" at bounding box center [324, 20] width 10 height 10
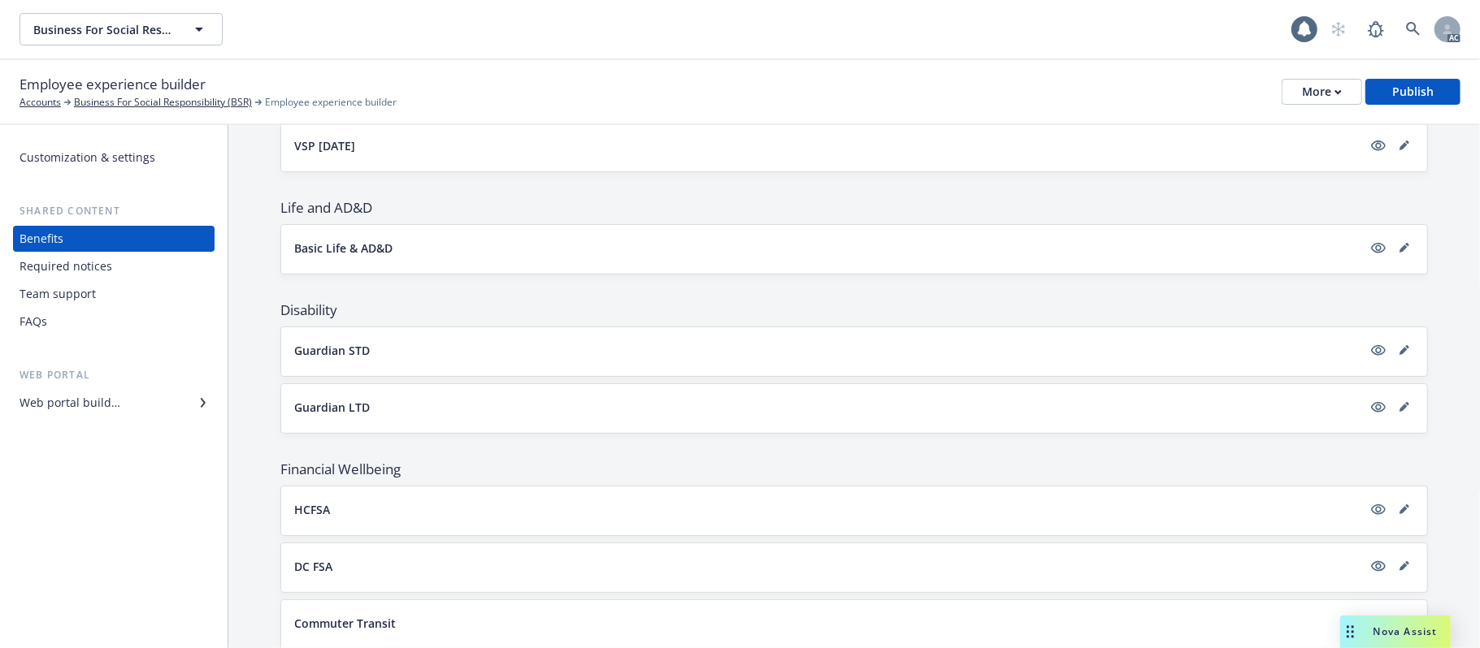
scroll to position [541, 0]
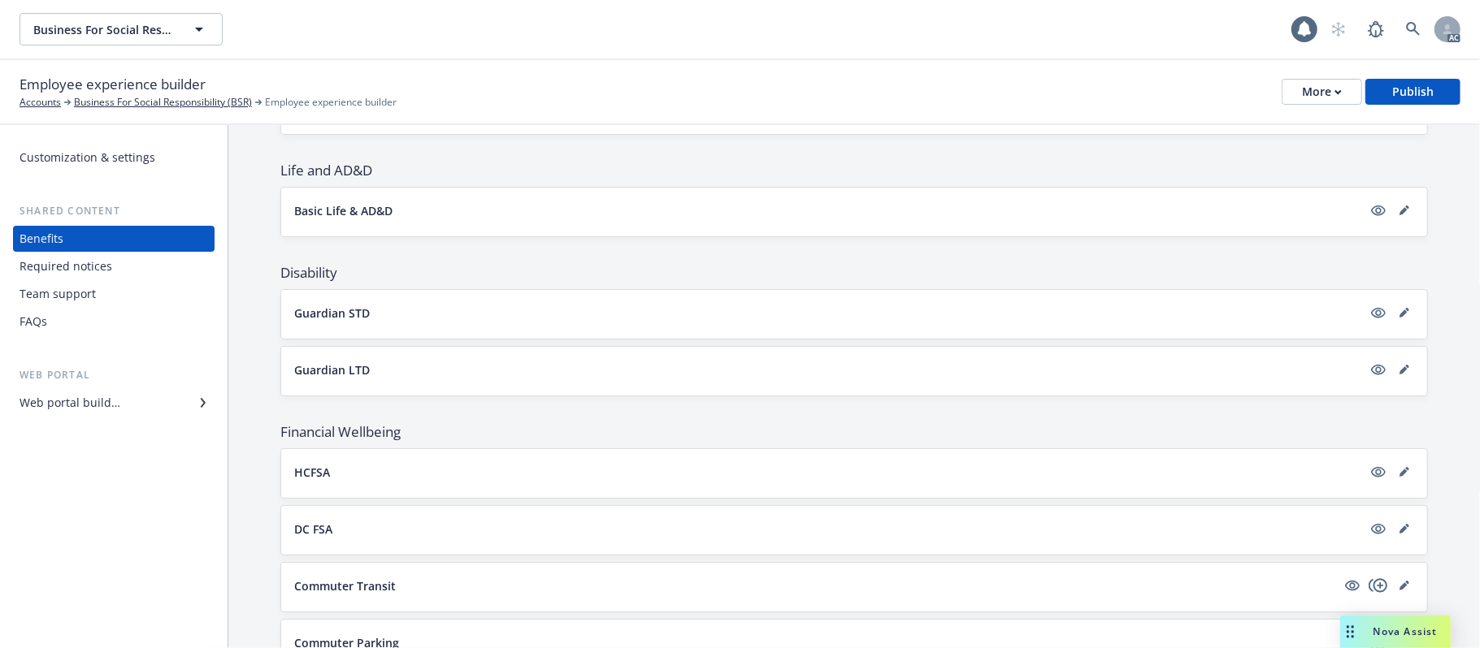
click at [475, 310] on button "Guardian STD" at bounding box center [828, 313] width 1068 height 17
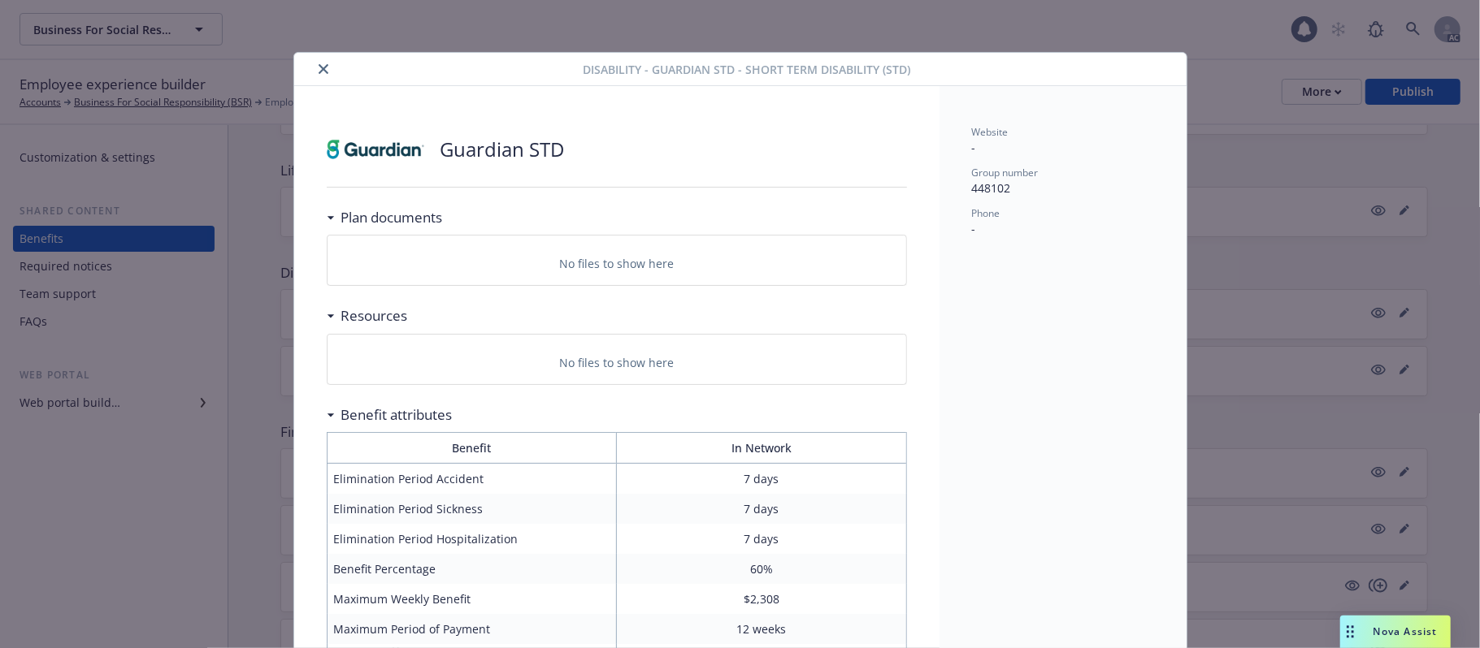
scroll to position [49, 0]
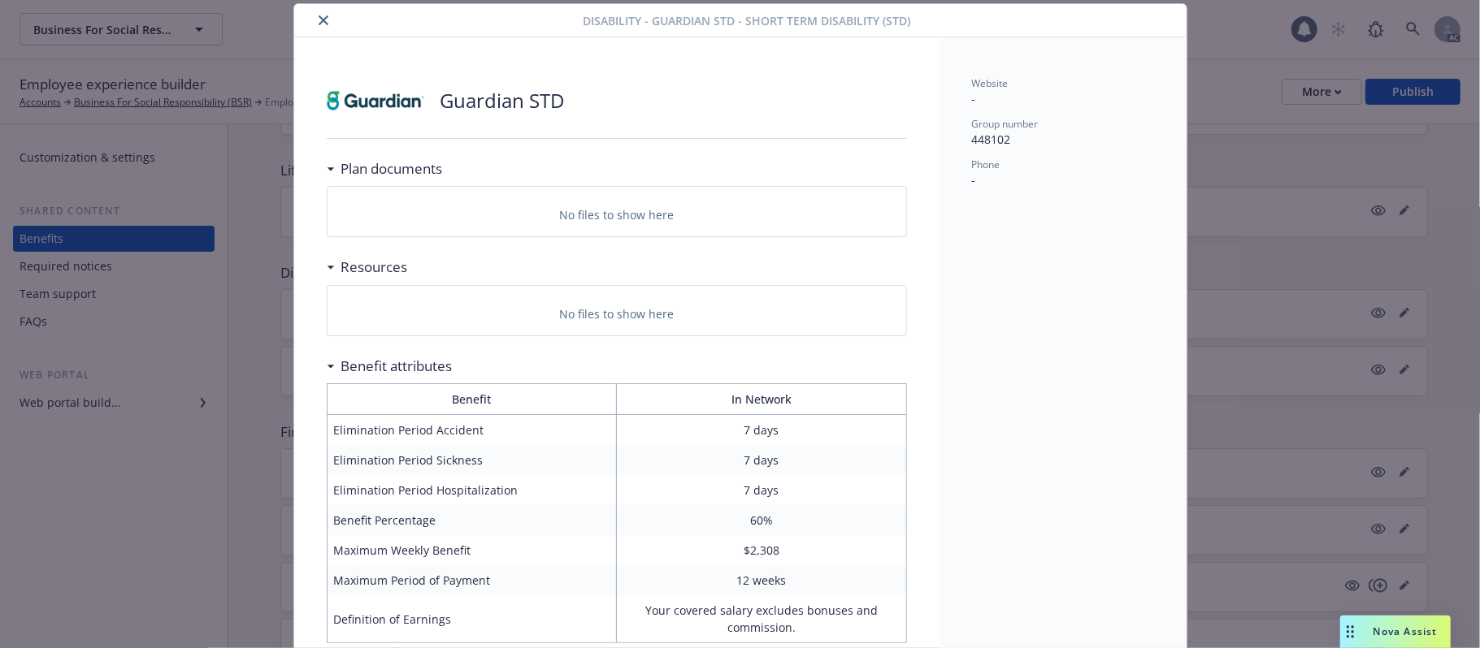
click at [319, 18] on icon "close" at bounding box center [324, 20] width 10 height 10
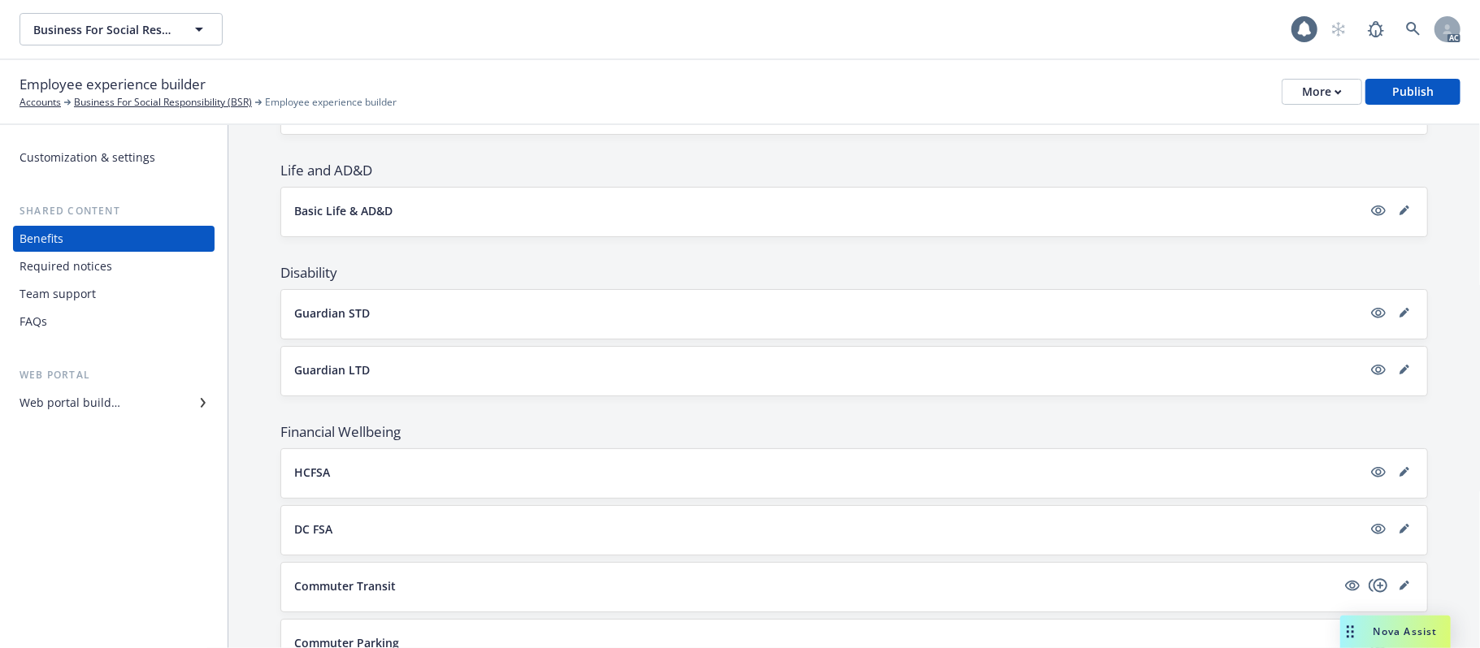
click at [554, 212] on button "Basic Life & AD&D" at bounding box center [828, 210] width 1068 height 17
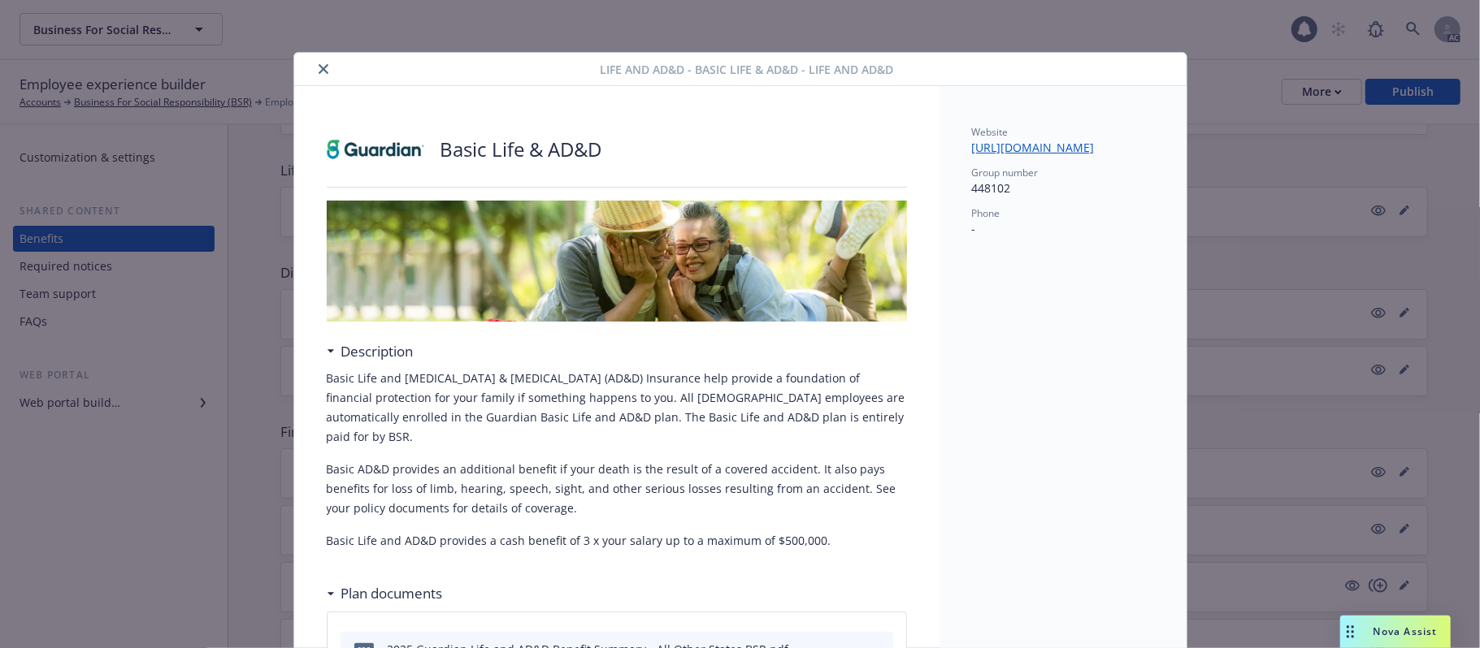
click at [319, 68] on icon "close" at bounding box center [324, 69] width 10 height 10
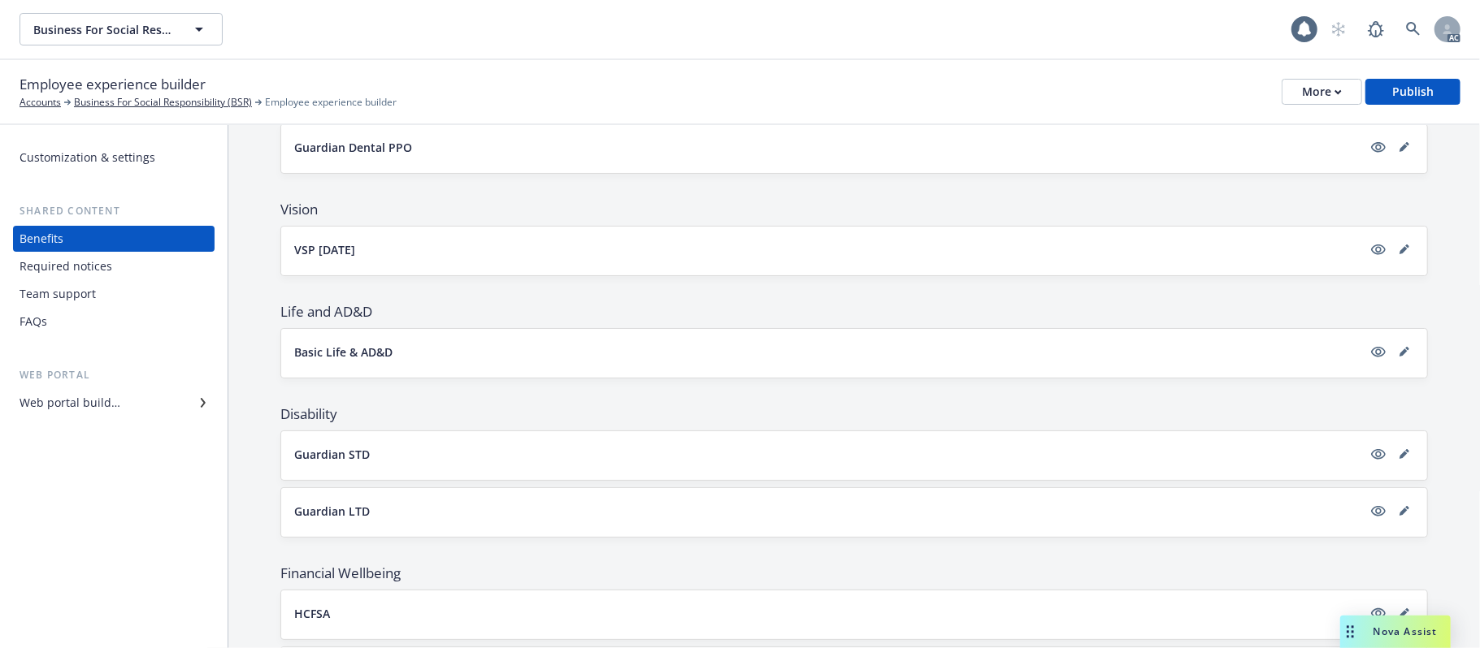
scroll to position [393, 0]
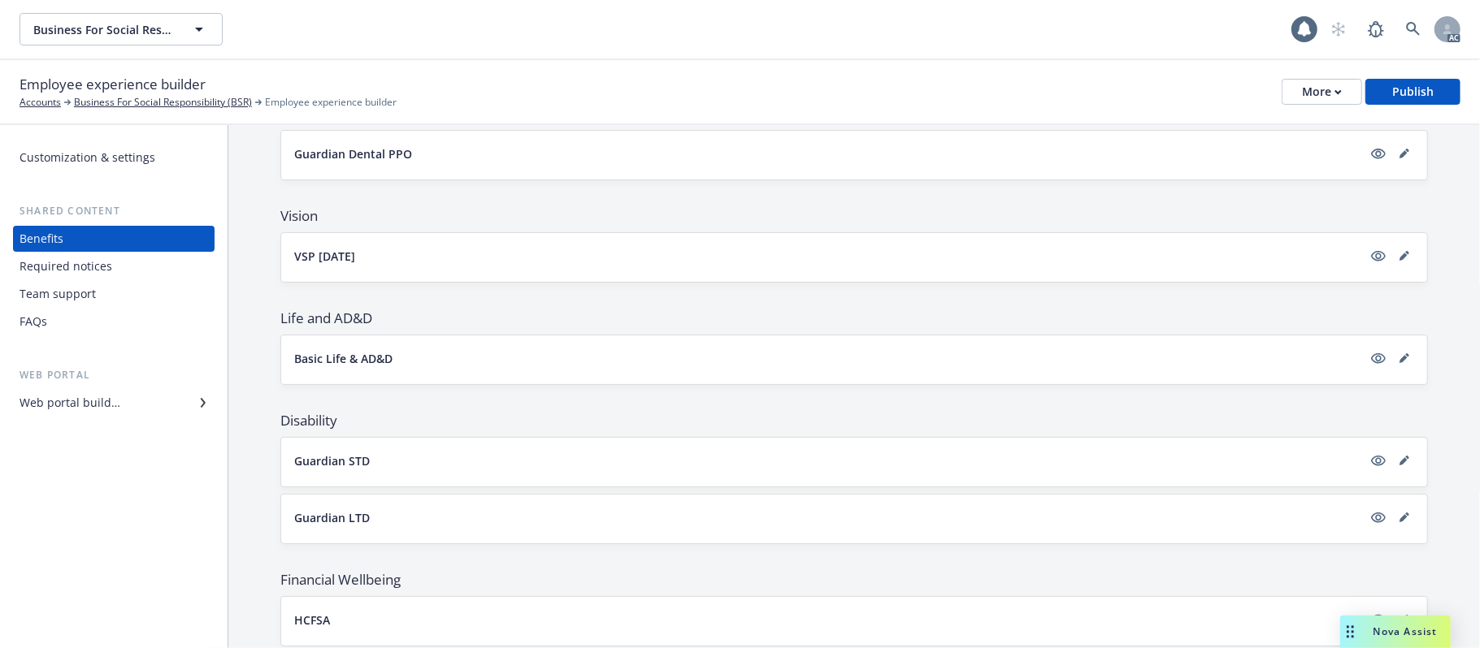
click at [648, 367] on button "Basic Life & AD&D" at bounding box center [828, 358] width 1068 height 17
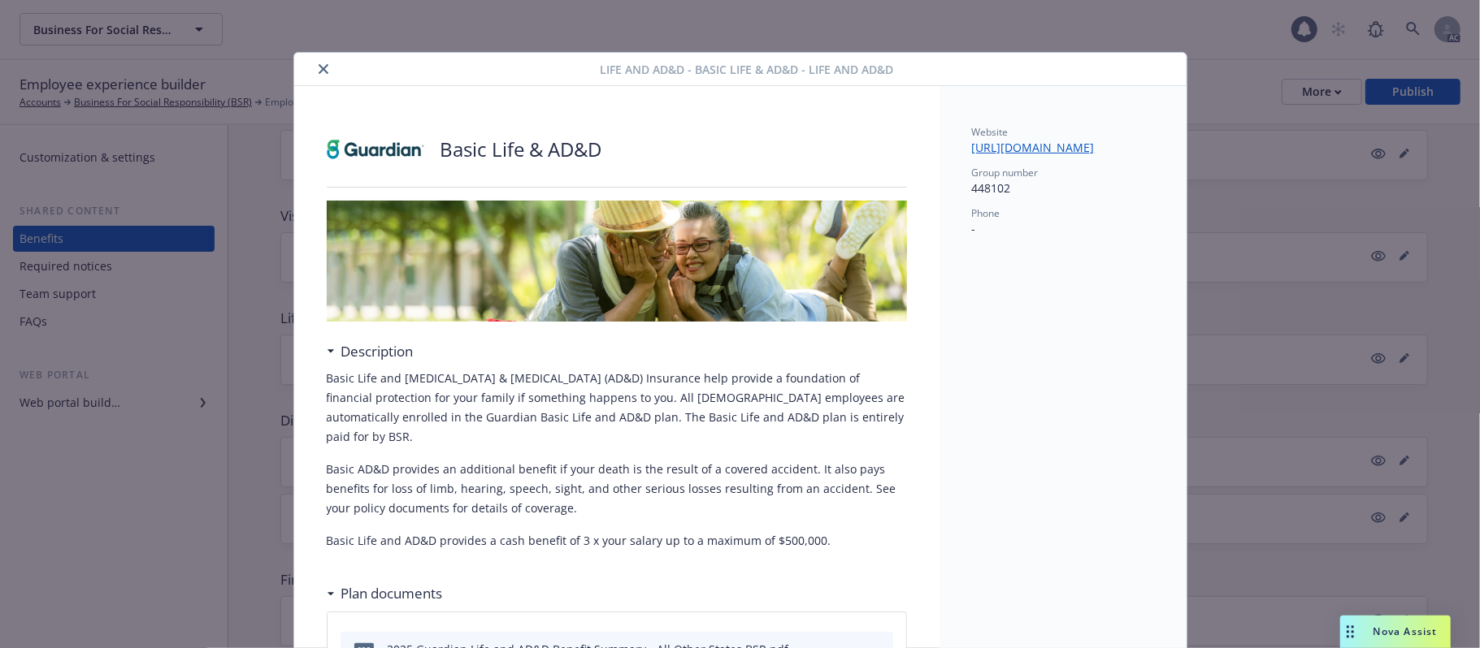
click at [319, 68] on icon "close" at bounding box center [324, 69] width 10 height 10
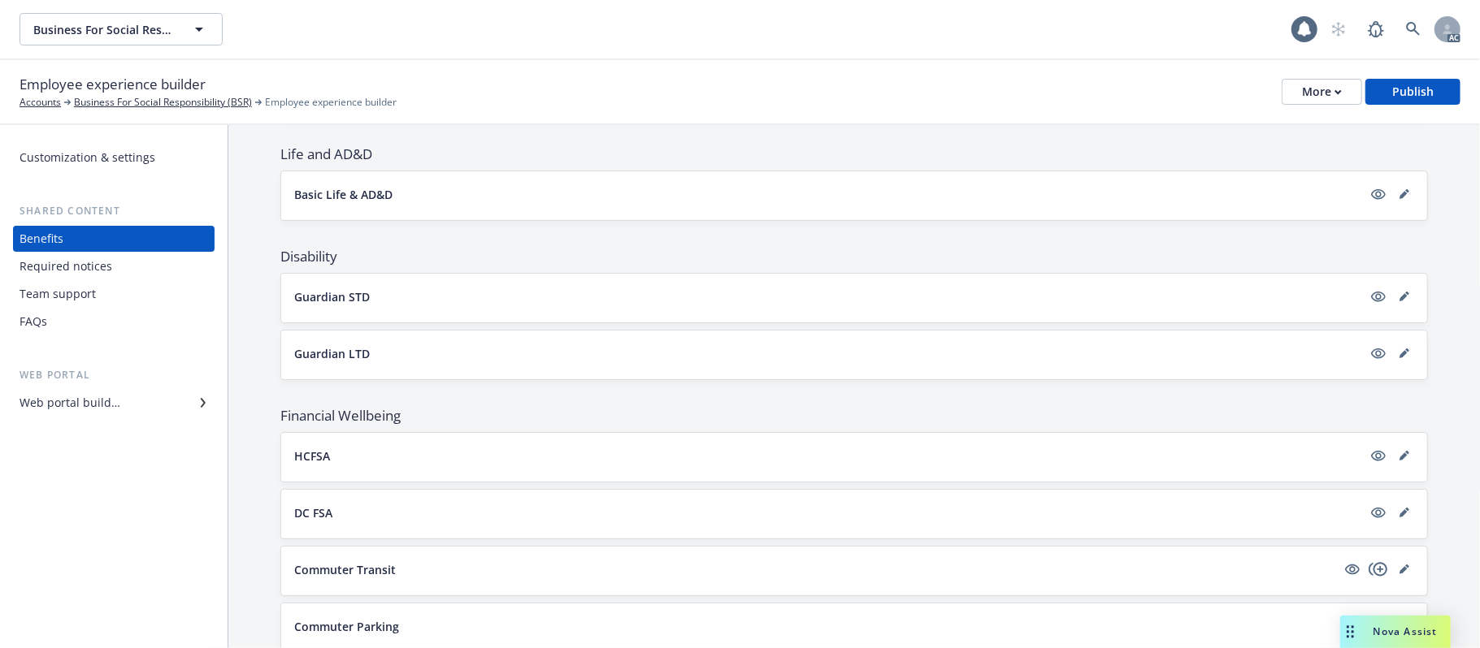
scroll to position [433, 0]
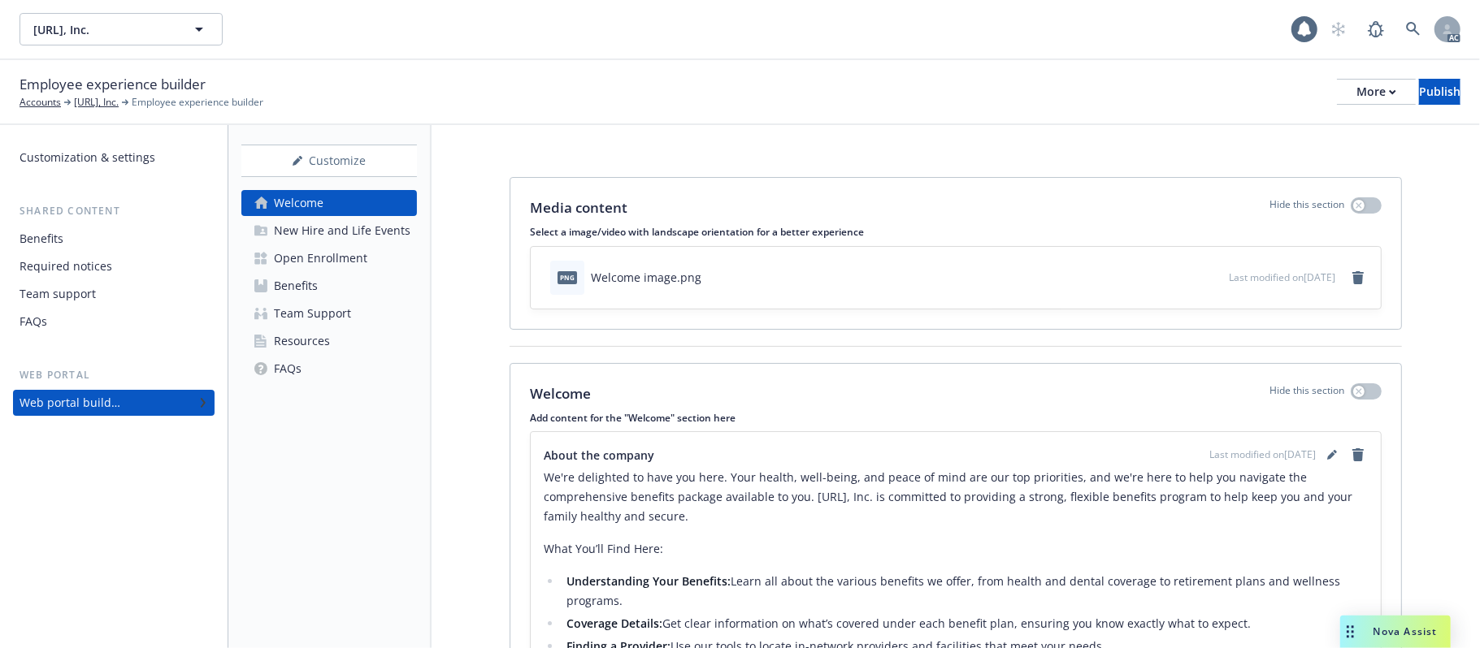
click at [353, 280] on link "Benefits" at bounding box center [329, 286] width 176 height 26
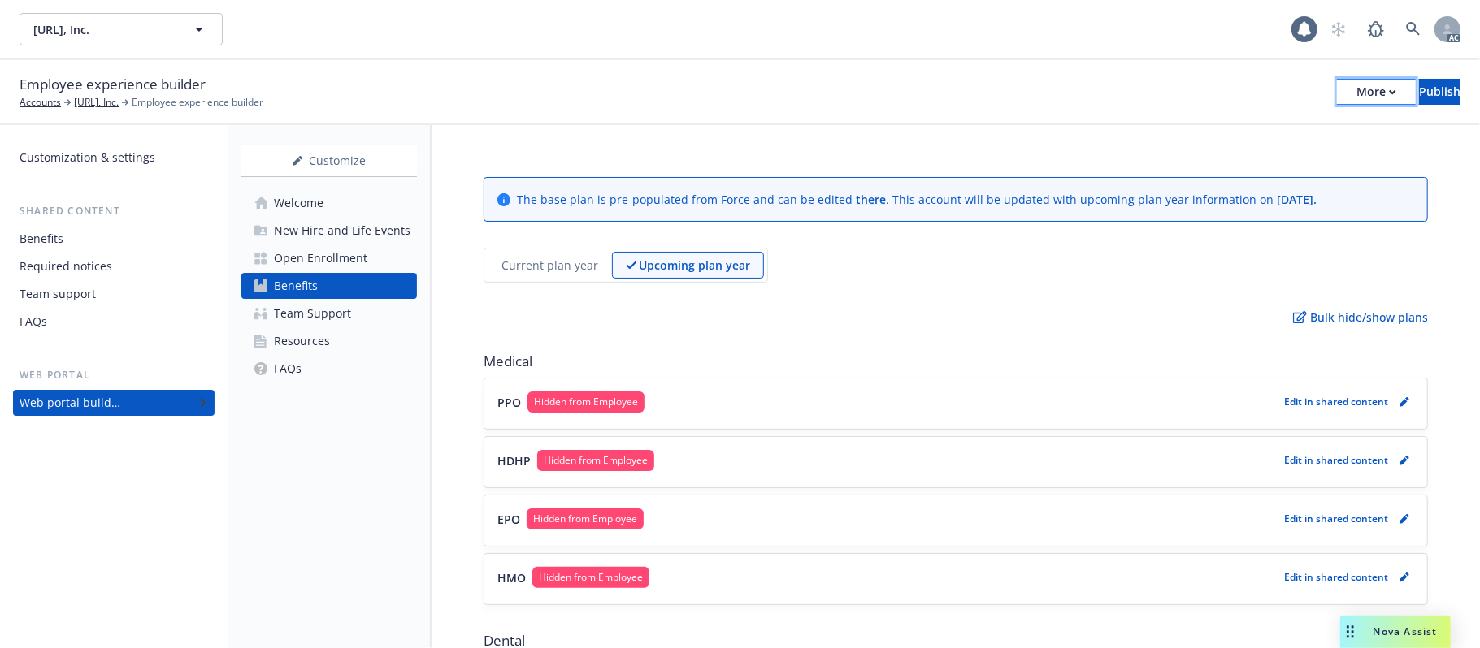
click at [1356, 89] on div "More" at bounding box center [1376, 92] width 40 height 24
click at [930, 105] on div "Employee experience builder Accounts [URL], Inc. Employee experience builder Mo…" at bounding box center [740, 92] width 1441 height 36
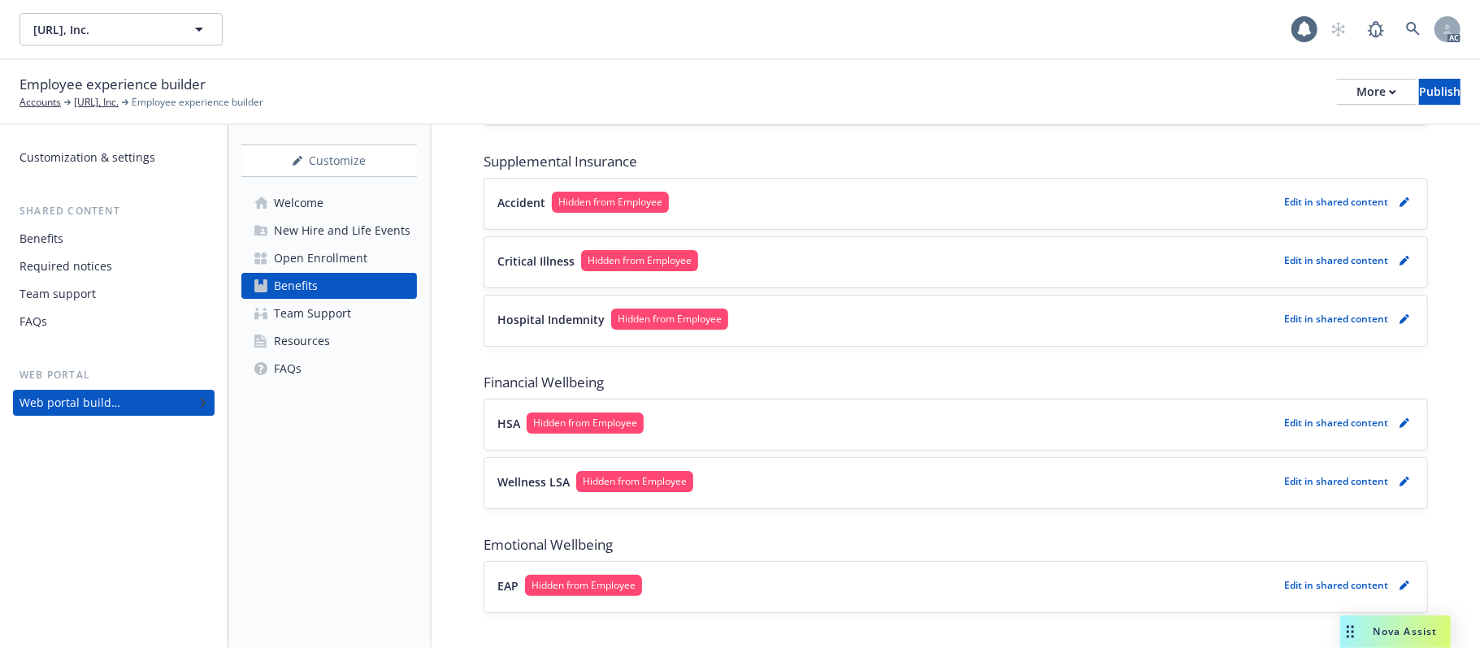
scroll to position [1180, 0]
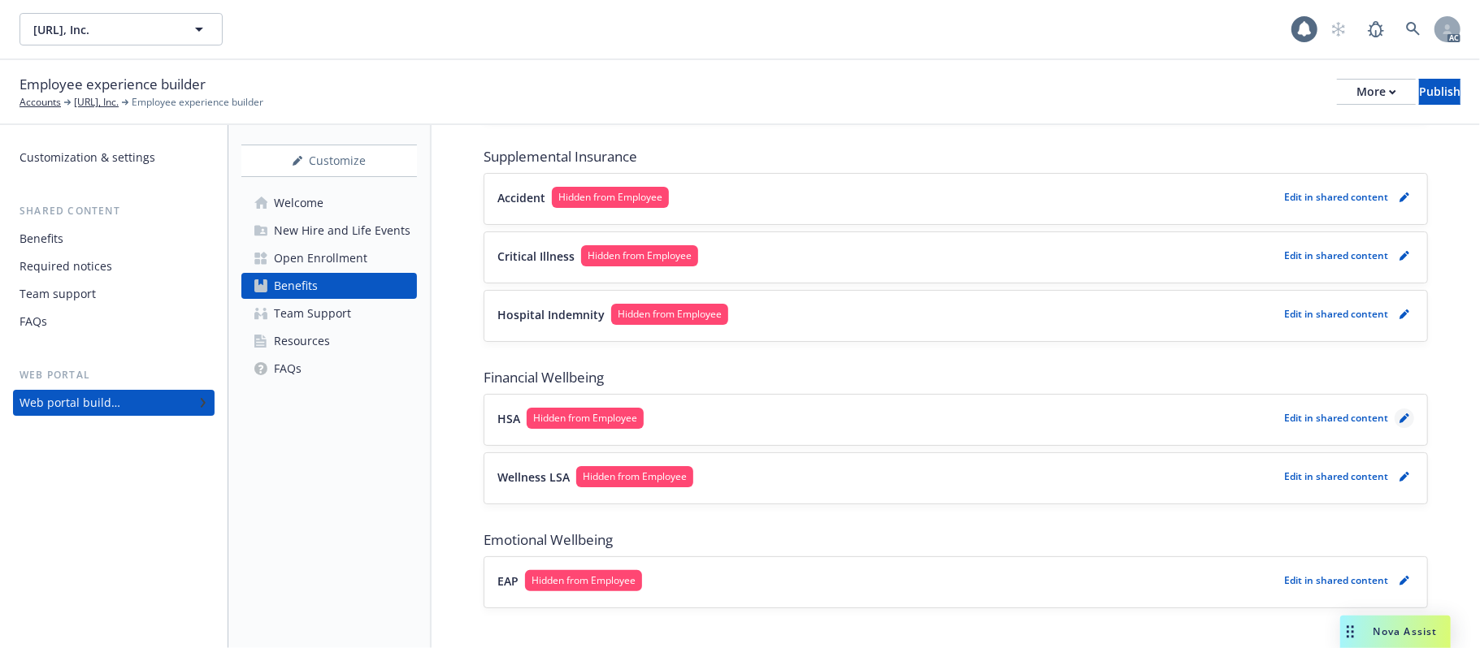
click at [1399, 423] on icon "pencil" at bounding box center [1403, 419] width 8 height 8
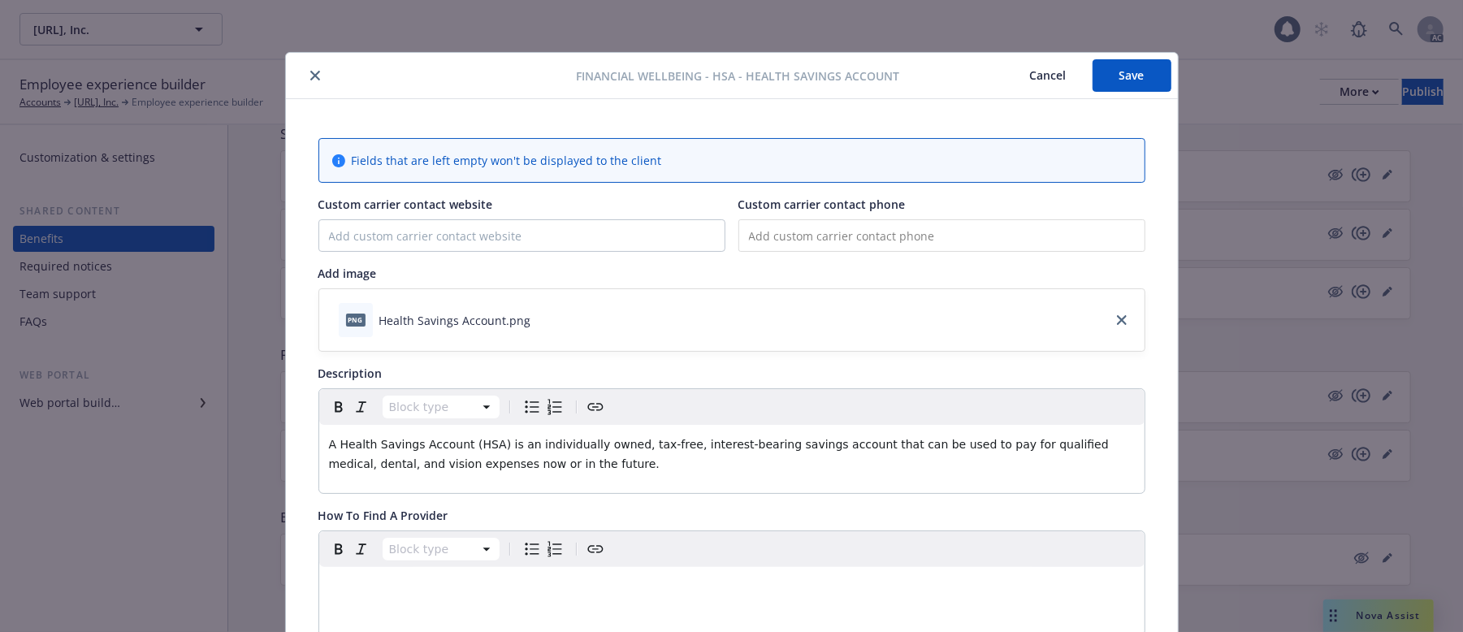
click at [310, 75] on icon "close" at bounding box center [315, 76] width 10 height 10
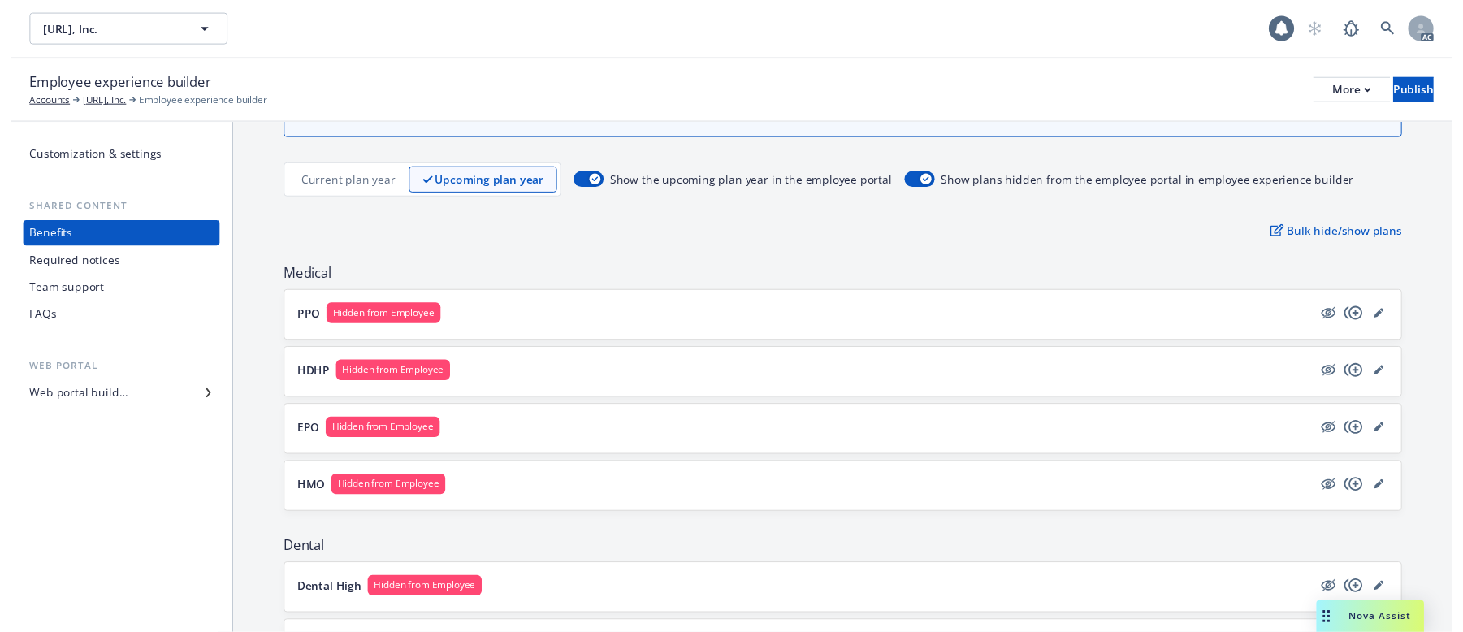
scroll to position [119, 0]
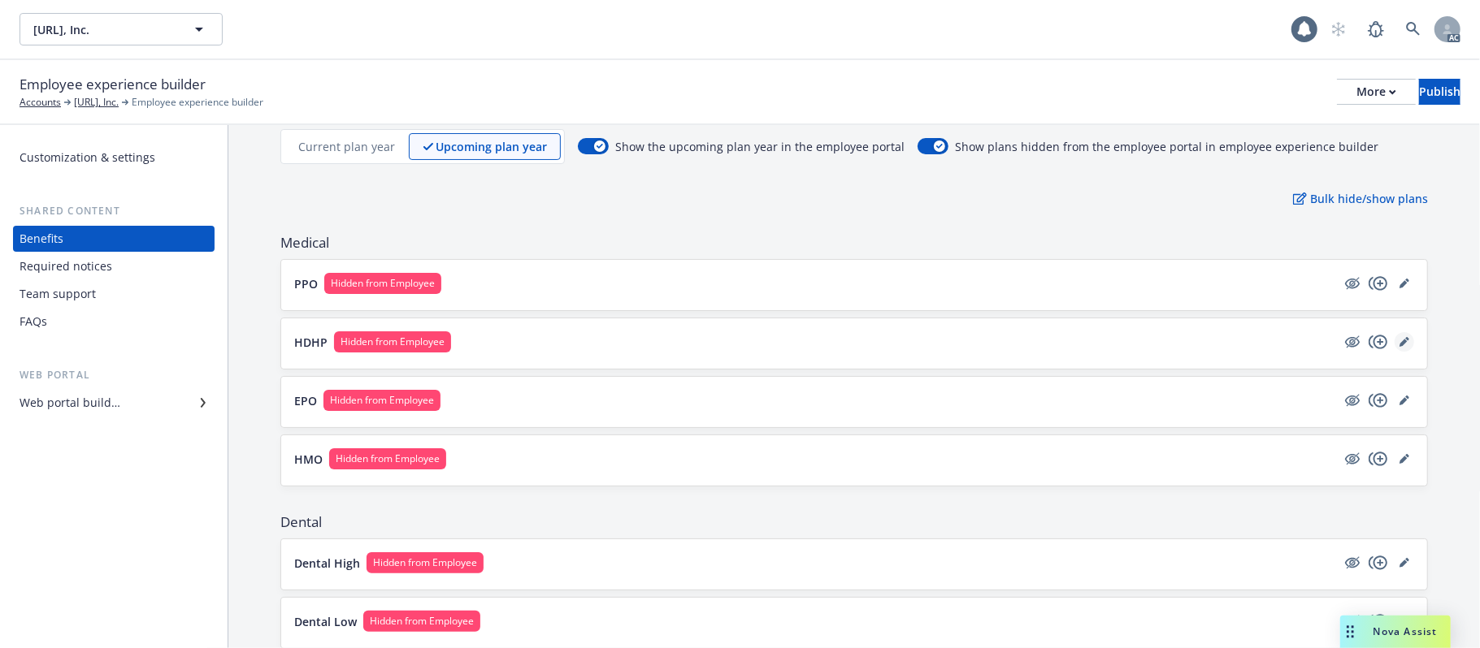
click at [1399, 343] on icon "editPencil" at bounding box center [1403, 343] width 8 height 8
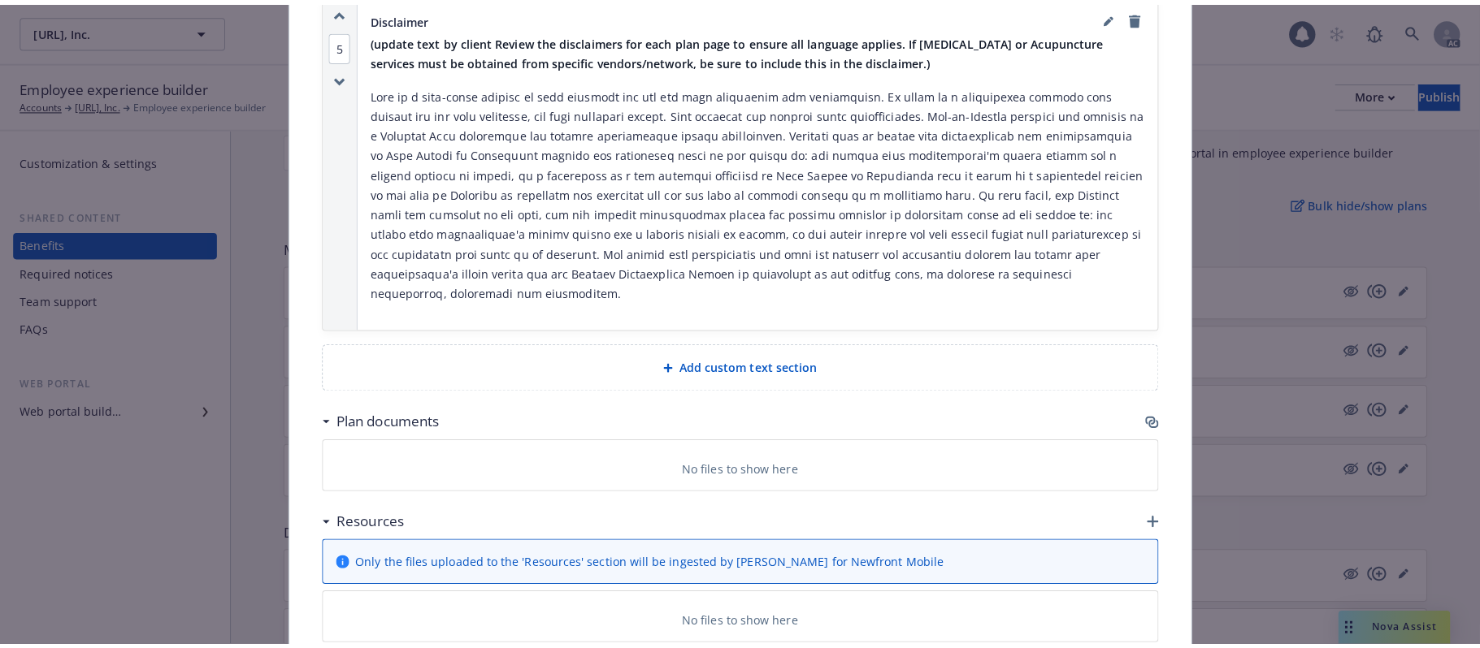
scroll to position [3596, 0]
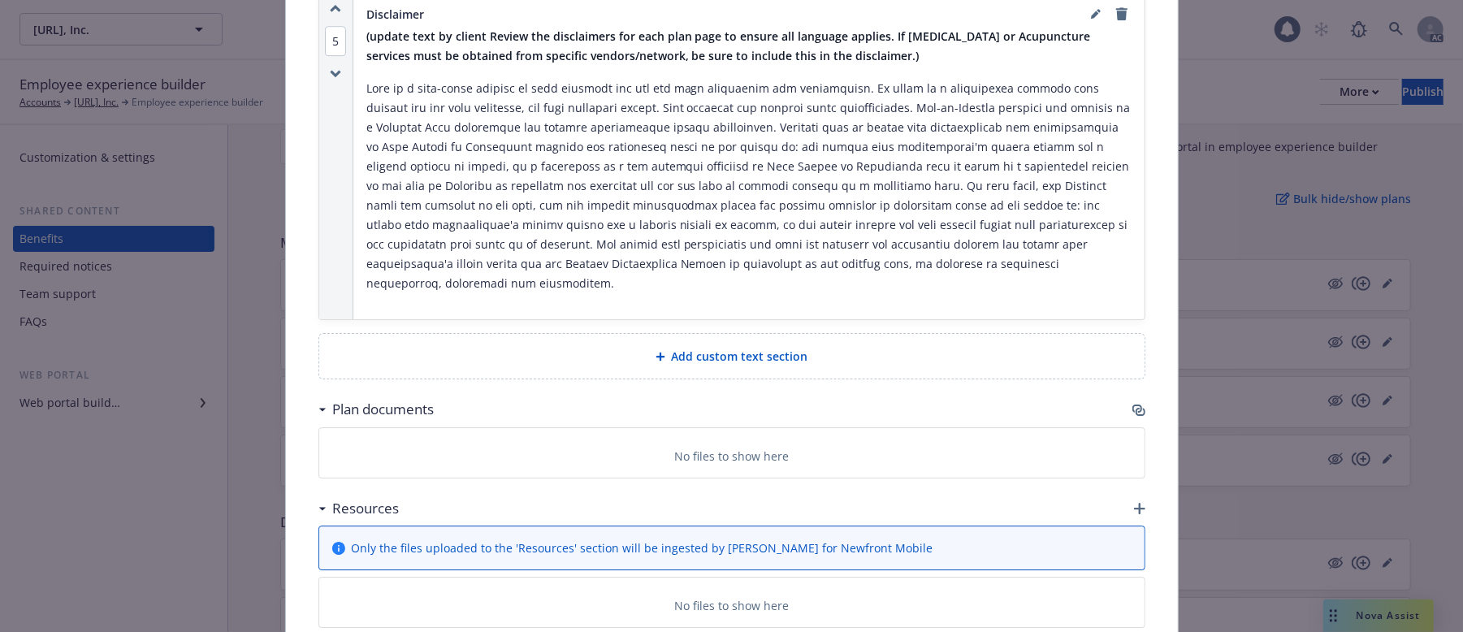
click at [1134, 503] on icon "button" at bounding box center [1139, 508] width 11 height 11
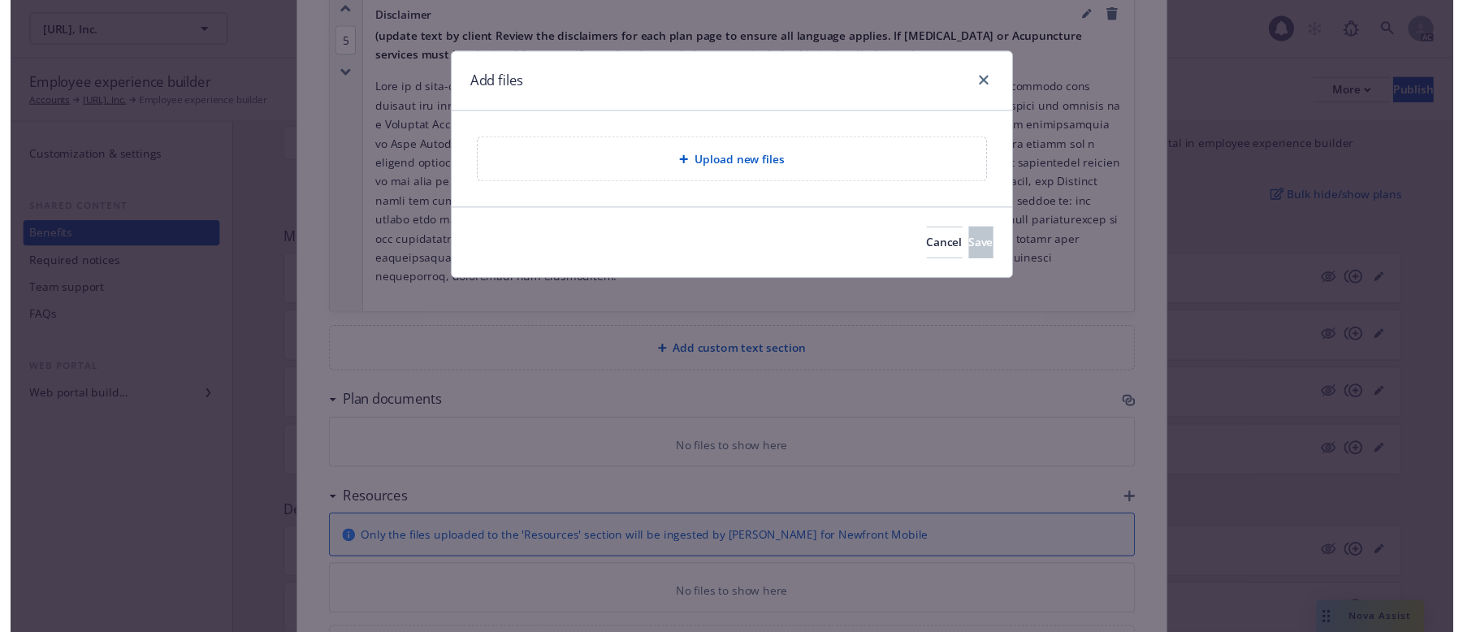
scroll to position [3579, 0]
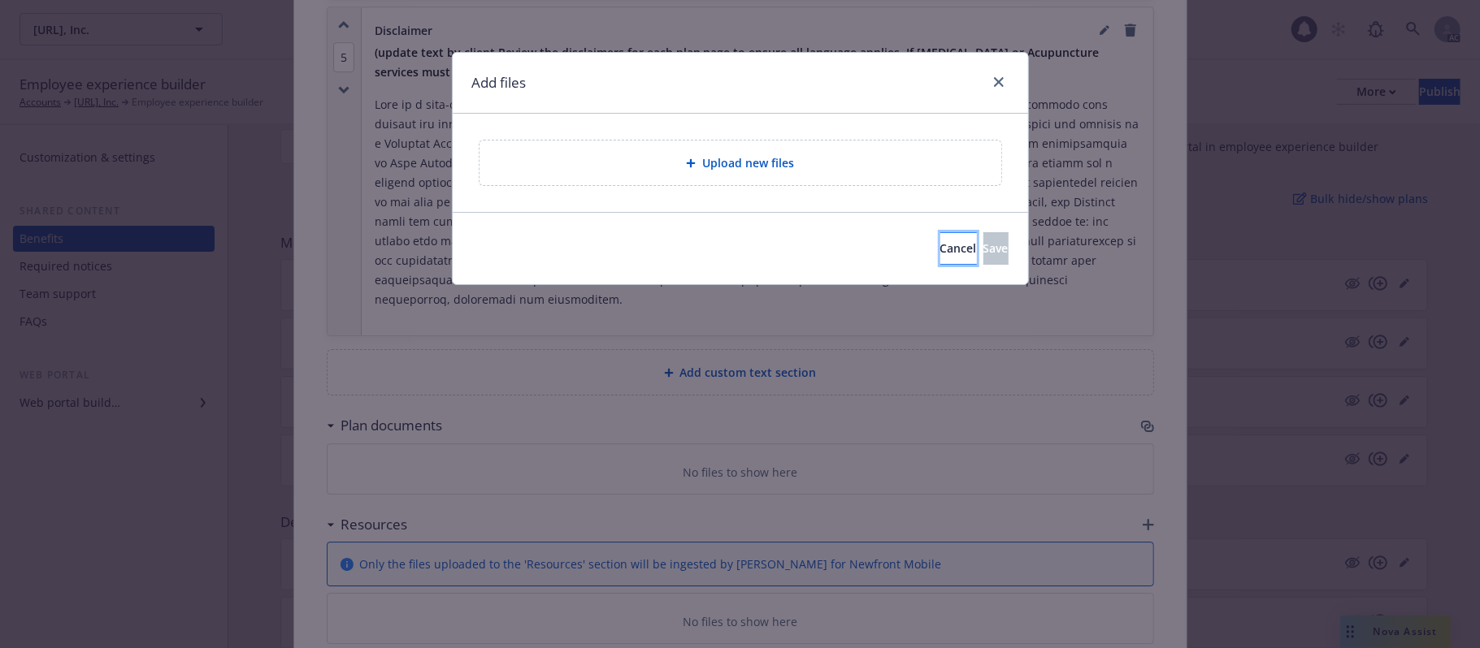
click at [940, 239] on button "Cancel" at bounding box center [958, 248] width 37 height 33
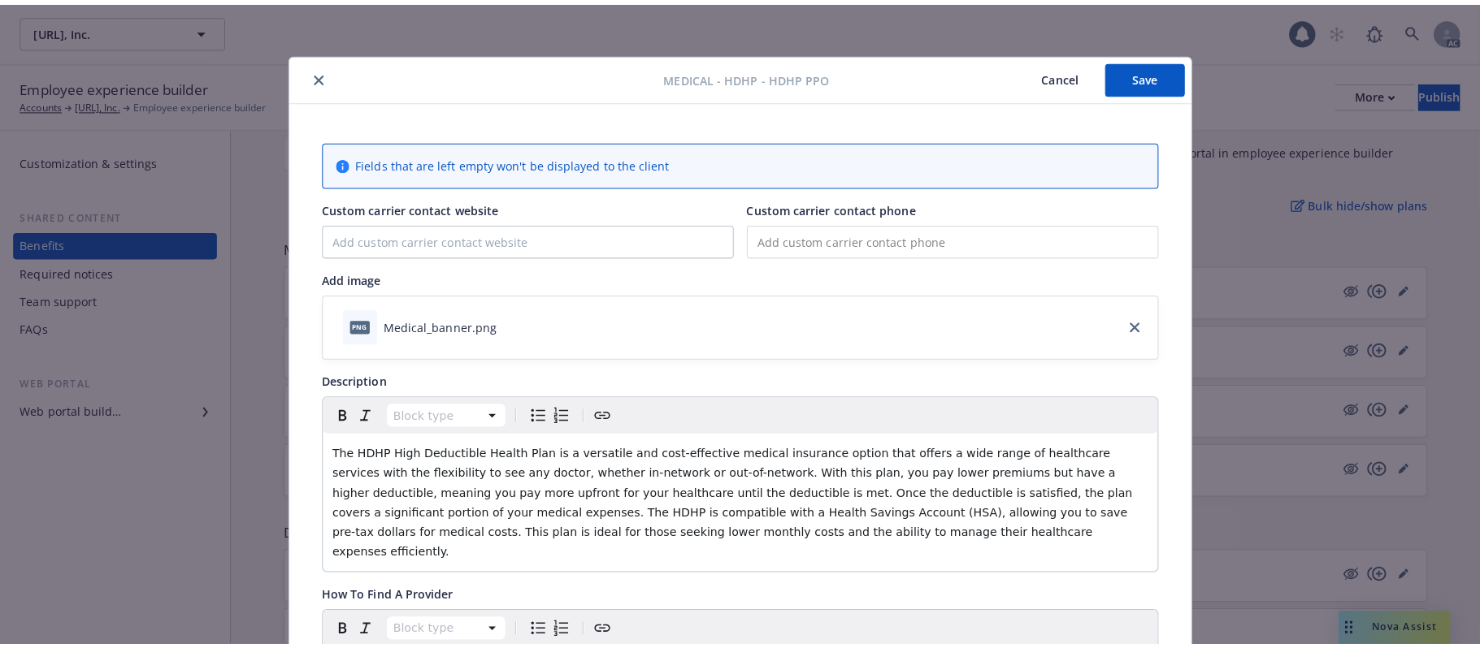
scroll to position [0, 0]
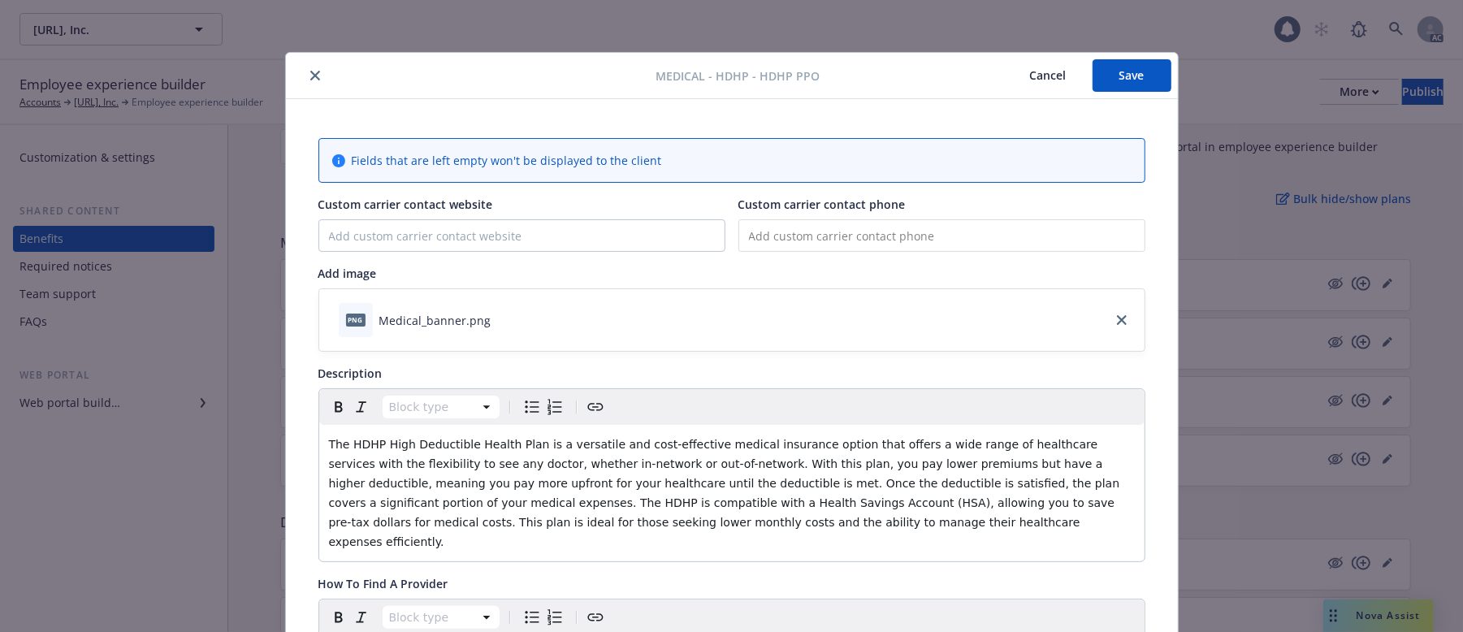
click at [1043, 82] on button "Cancel" at bounding box center [1048, 75] width 89 height 33
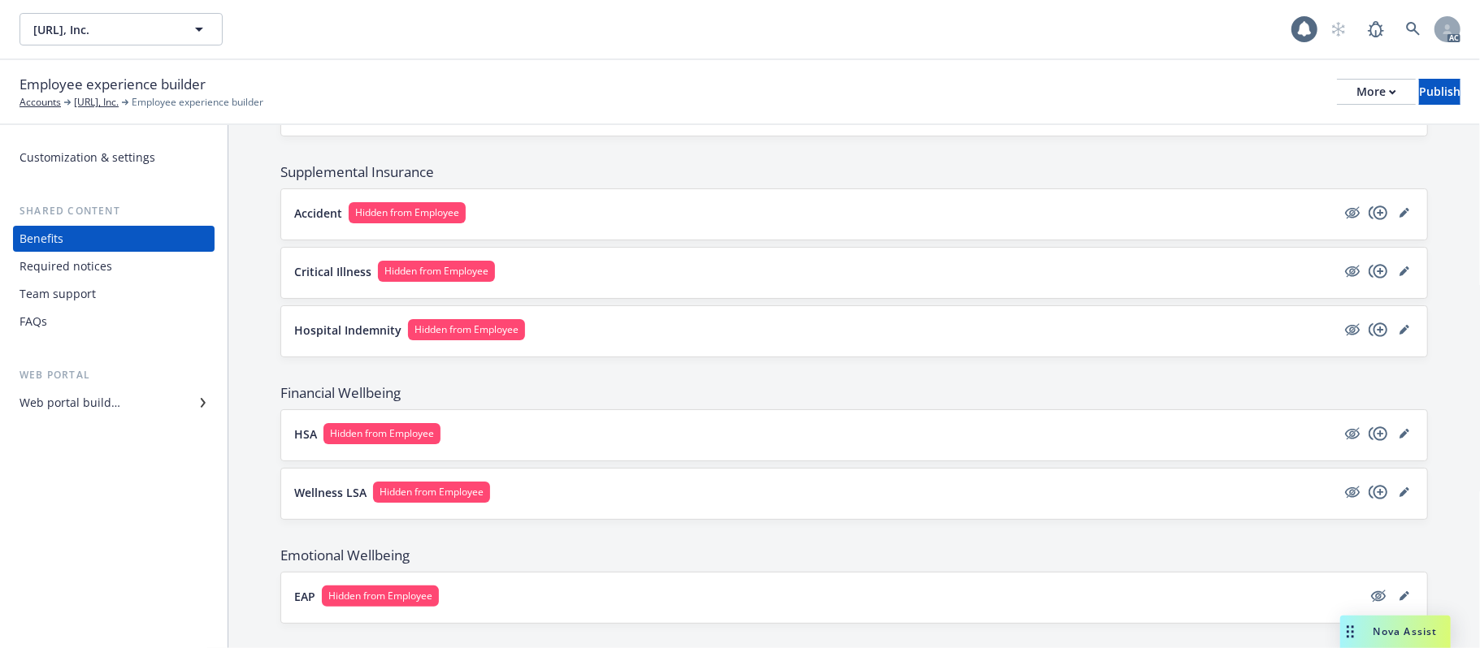
scroll to position [1203, 0]
